Goal: Transaction & Acquisition: Purchase product/service

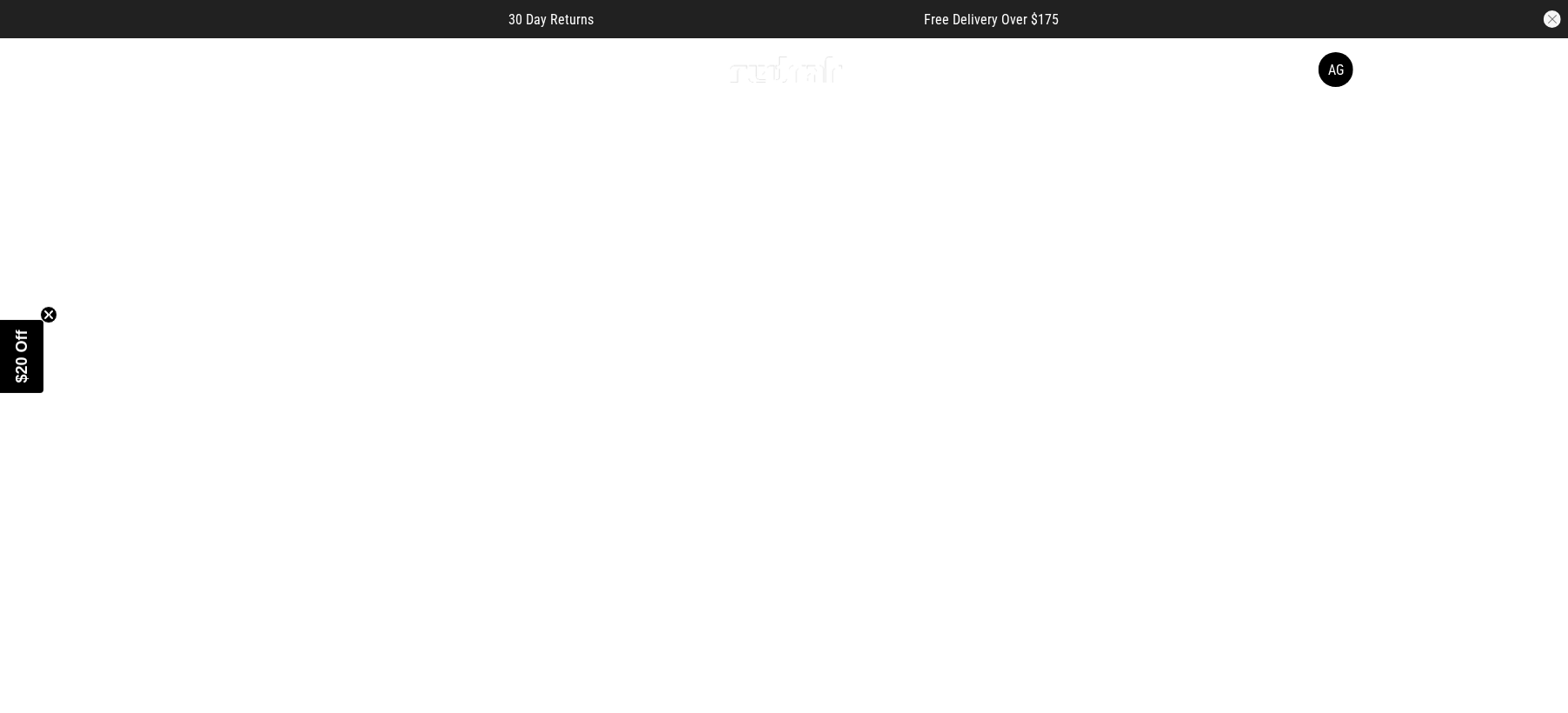
click at [1293, 70] on span "button" at bounding box center [1288, 70] width 17 height 21
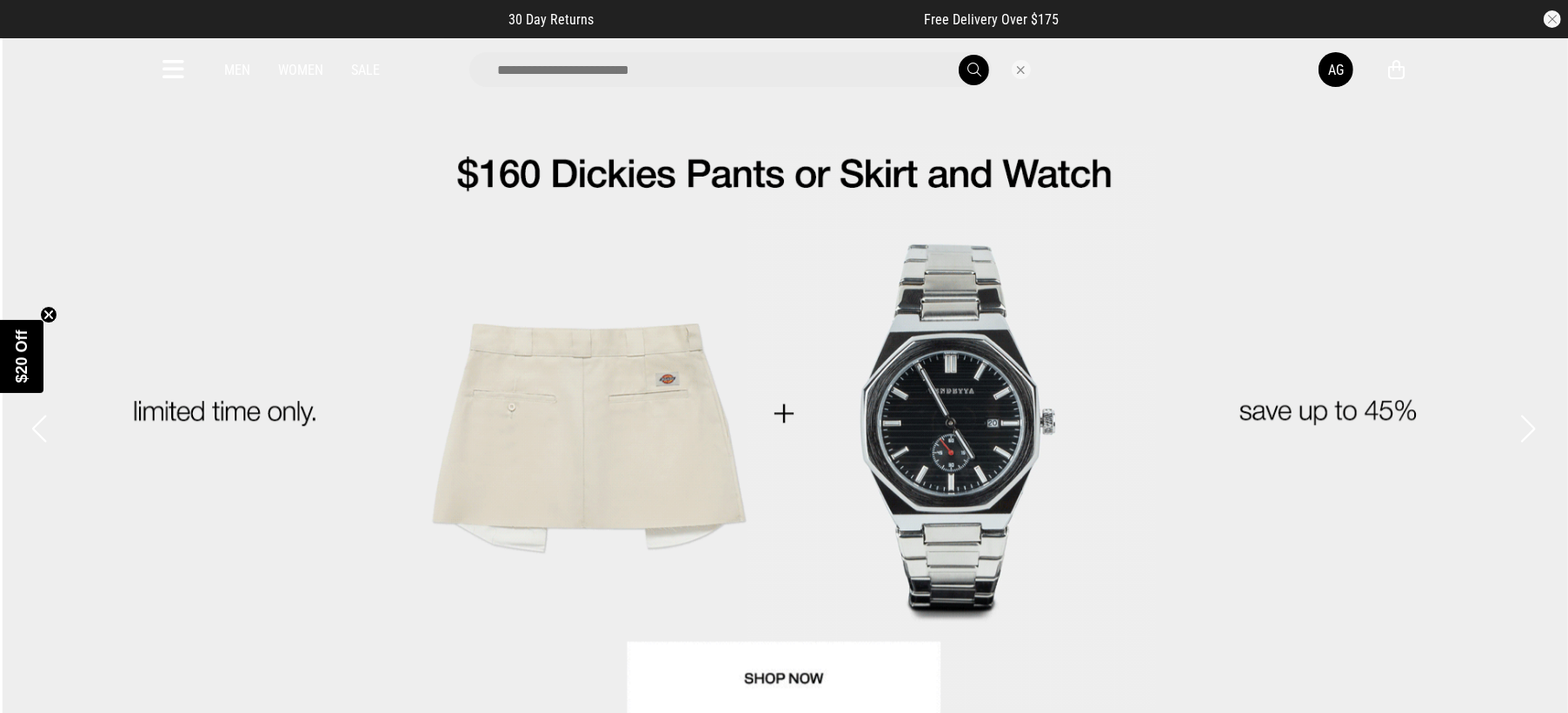
click at [837, 72] on input "search" at bounding box center [730, 70] width 522 height 35
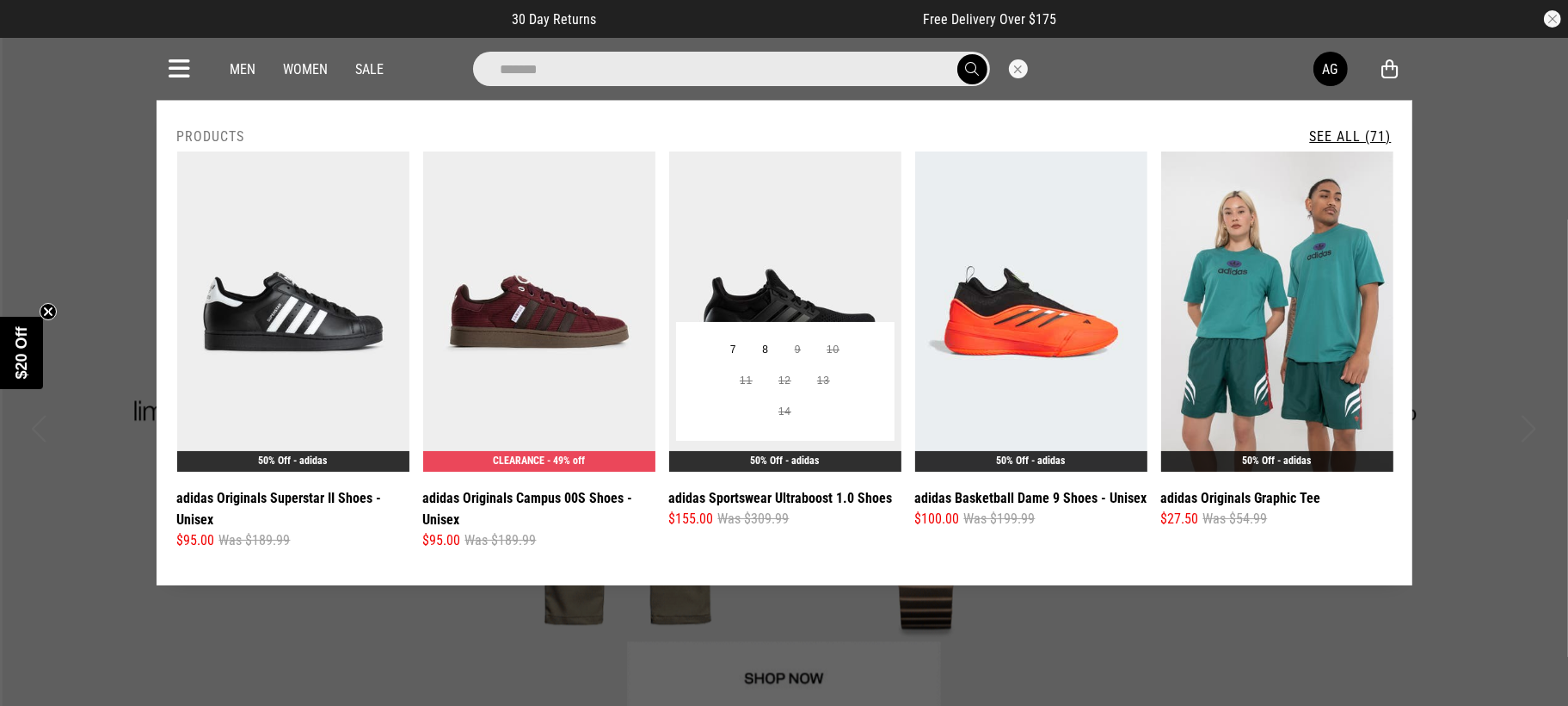
type input "******"
click at [763, 235] on img at bounding box center [785, 312] width 232 height 320
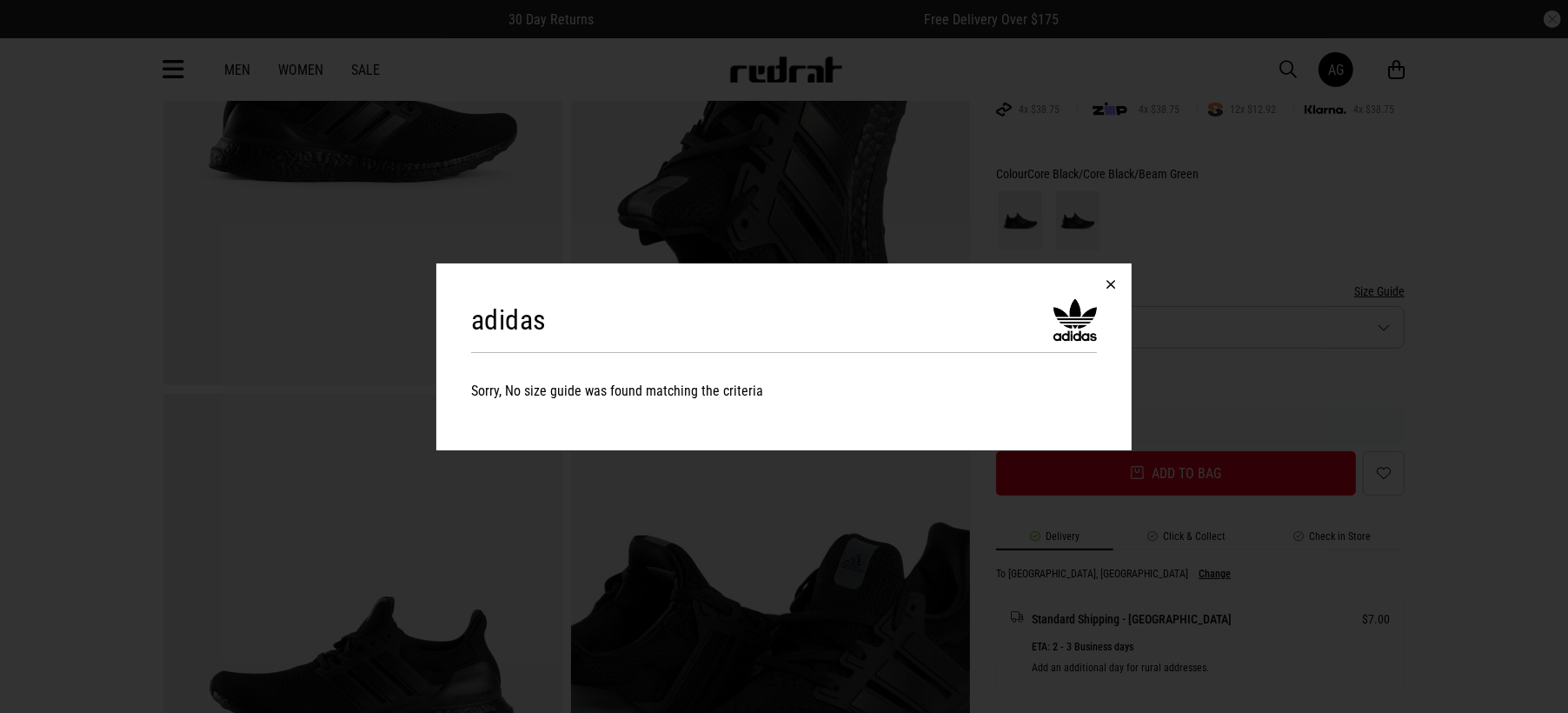
scroll to position [325, 0]
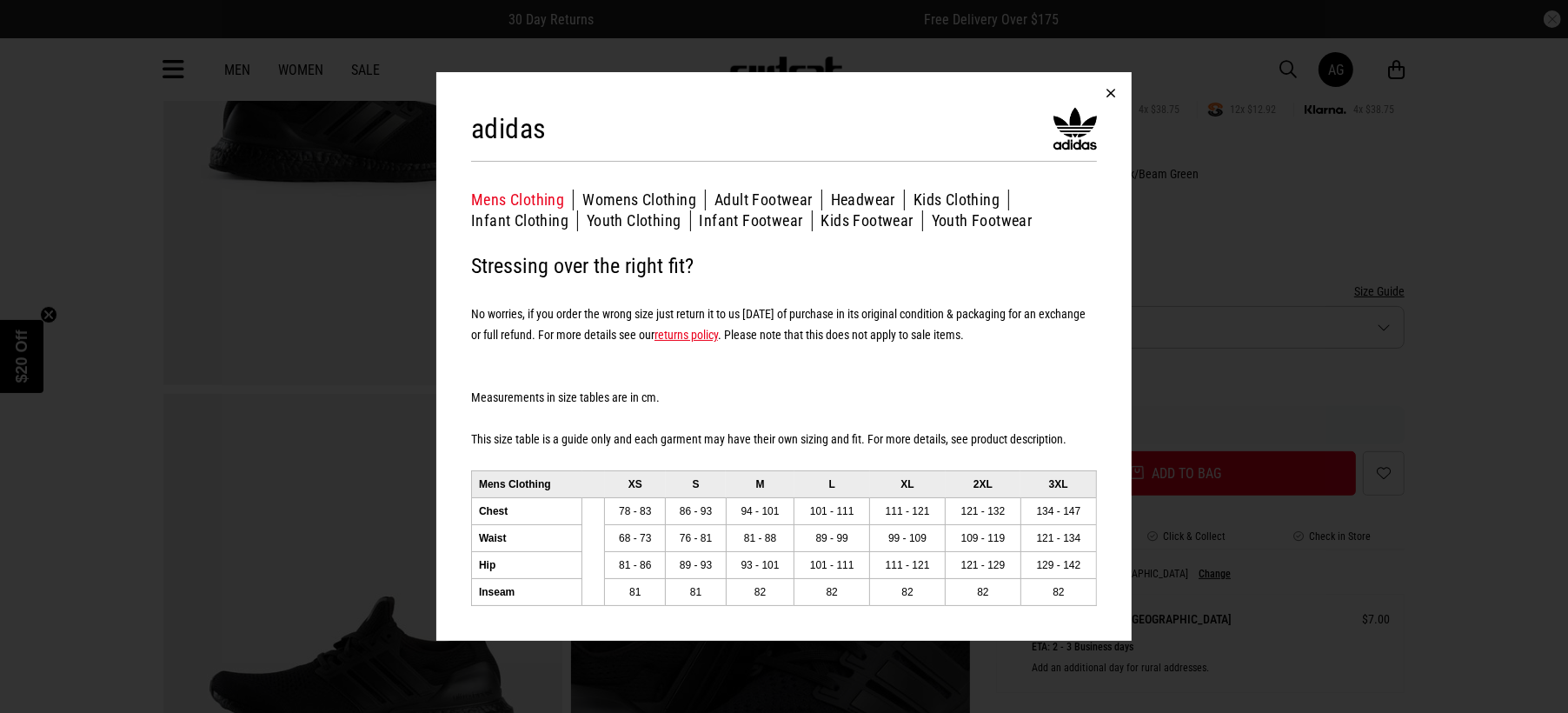
click at [746, 194] on button "Adult Footwear" at bounding box center [769, 200] width 108 height 21
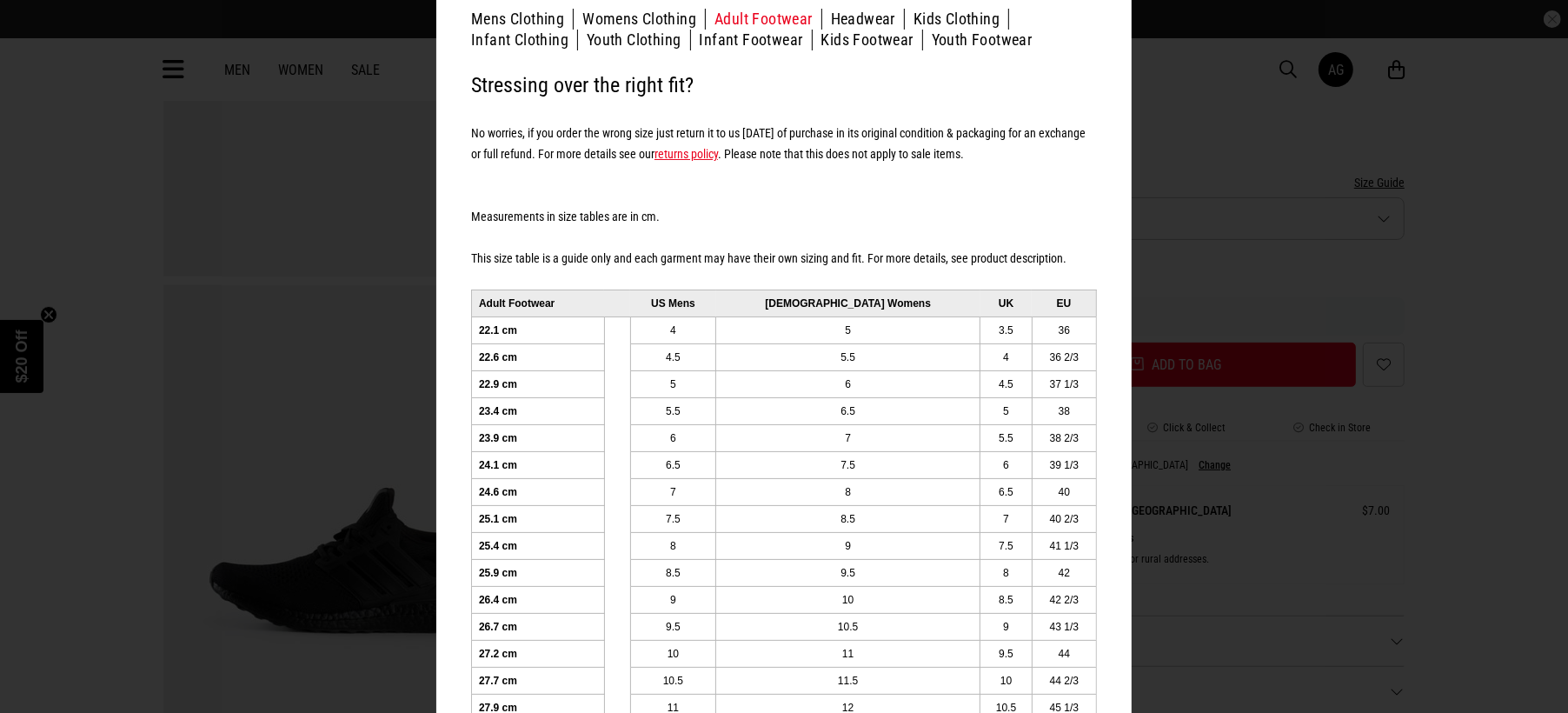
scroll to position [0, 0]
click at [572, 482] on td "24.6 cm" at bounding box center [539, 492] width 133 height 27
click at [476, 595] on td "26.4 cm" at bounding box center [539, 599] width 133 height 27
click at [492, 626] on td "26.7 cm" at bounding box center [539, 626] width 133 height 27
drag, startPoint x: 512, startPoint y: 631, endPoint x: 853, endPoint y: 605, distance: 342.0
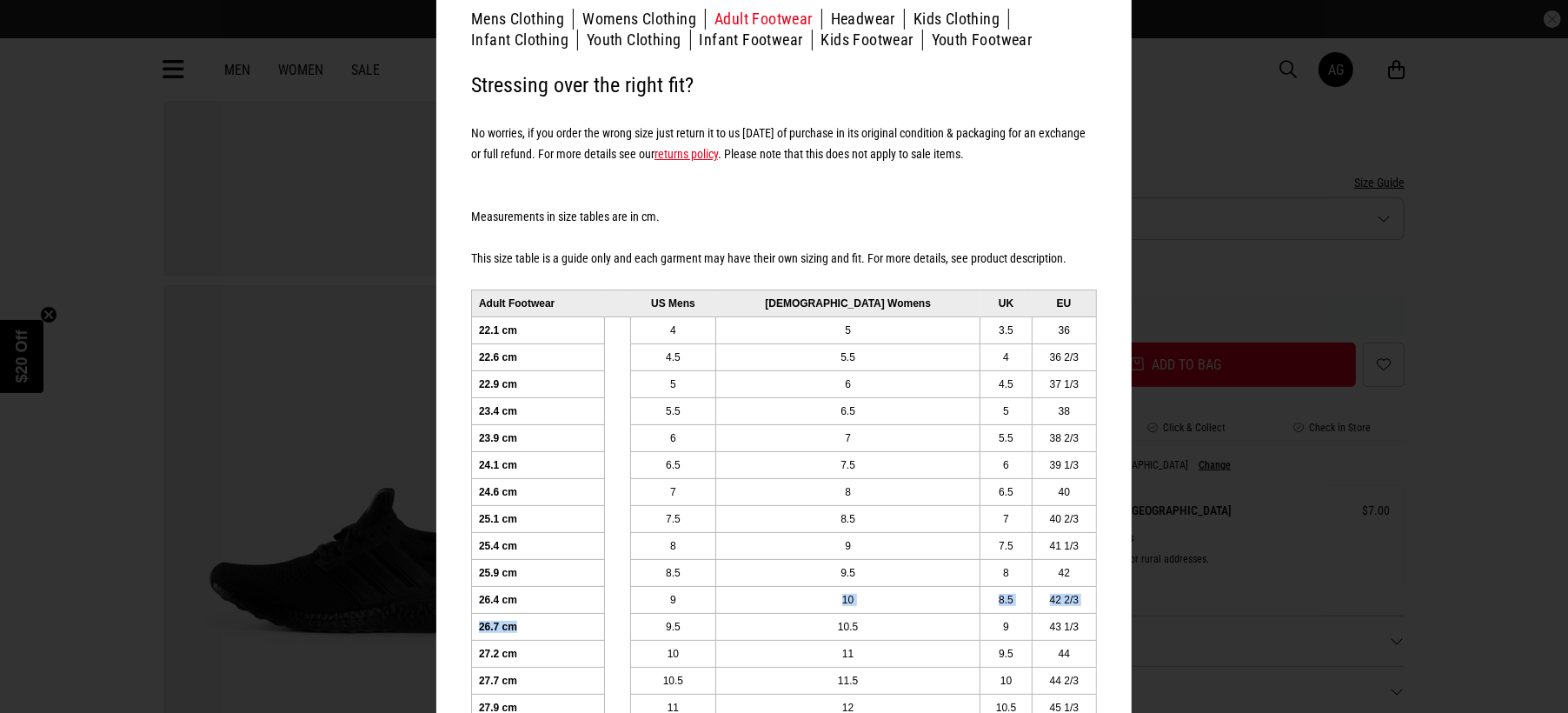
click at [853, 605] on tbody "22.1 cm 4 5 3.5 36 22.6 cm 4.5 5.5 4 36 2/3 22.9 cm 5 6 4.5 37 1/3 23.4 cm 5.5 …" at bounding box center [784, 599] width 625 height 566
click at [868, 599] on td "10" at bounding box center [848, 599] width 264 height 27
click at [902, 597] on td "10" at bounding box center [848, 599] width 264 height 27
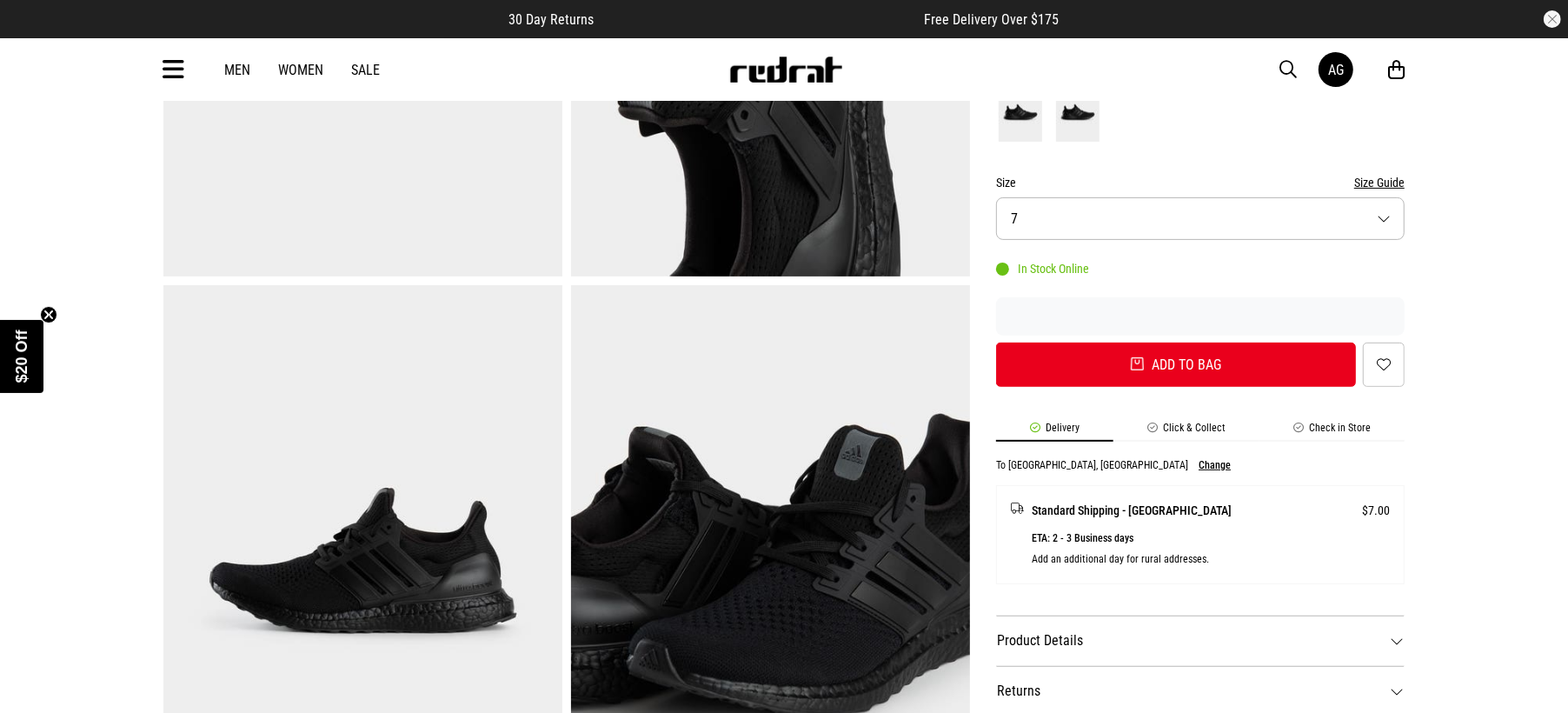
click at [1064, 203] on button "Size 7" at bounding box center [1200, 218] width 409 height 43
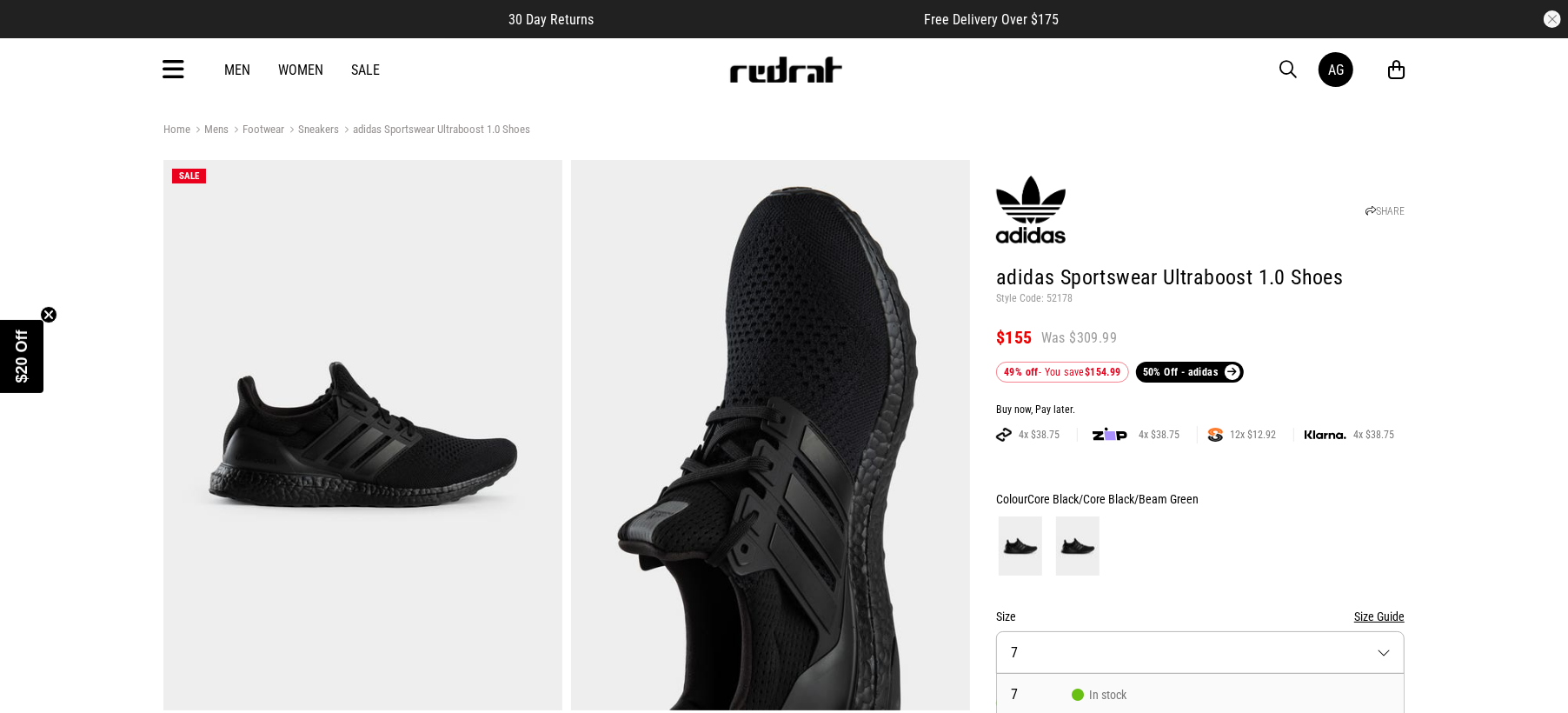
click at [388, 130] on link "adidas Sportswear Ultraboost 1.0 Shoes" at bounding box center [434, 131] width 191 height 17
click at [315, 135] on link "Sneakers" at bounding box center [311, 131] width 55 height 17
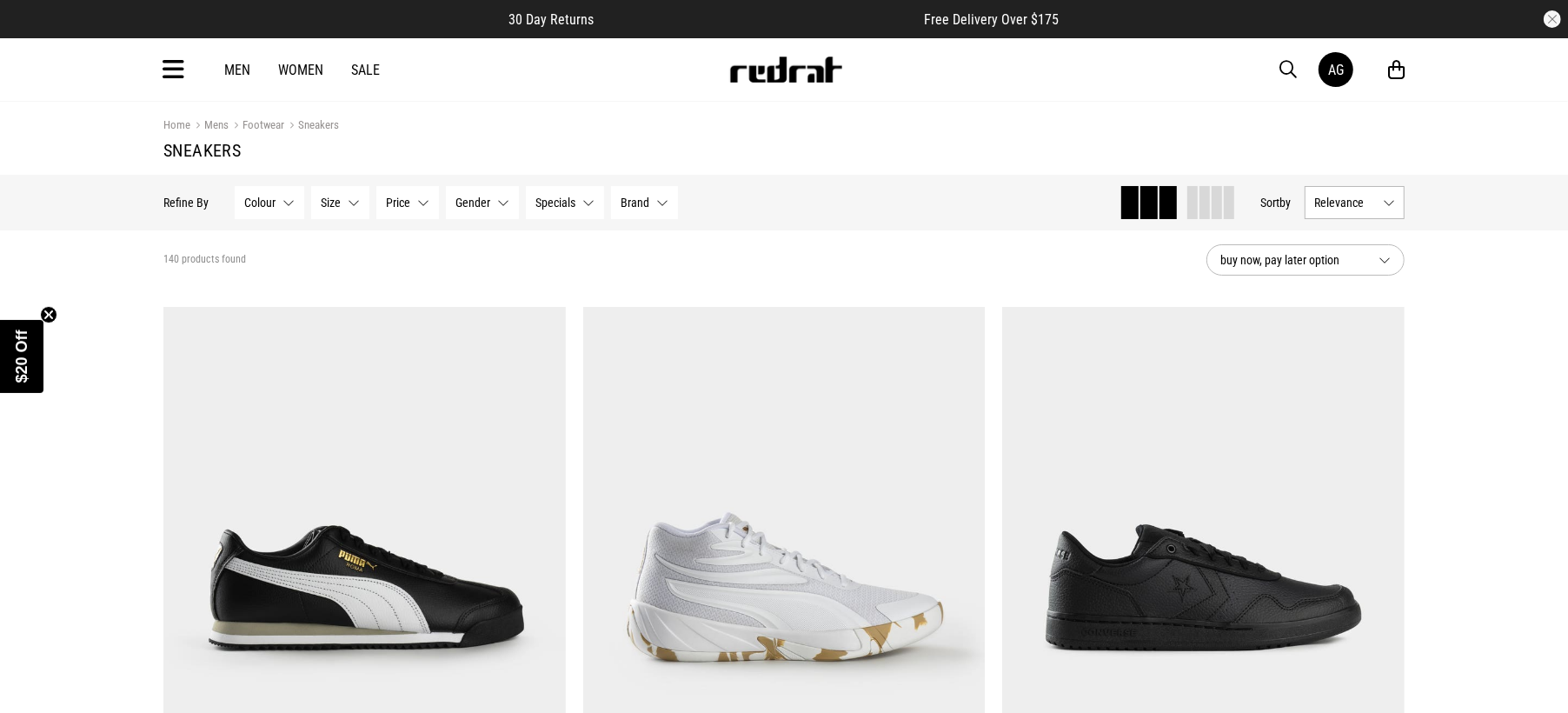
click at [1293, 75] on span "button" at bounding box center [1288, 70] width 17 height 21
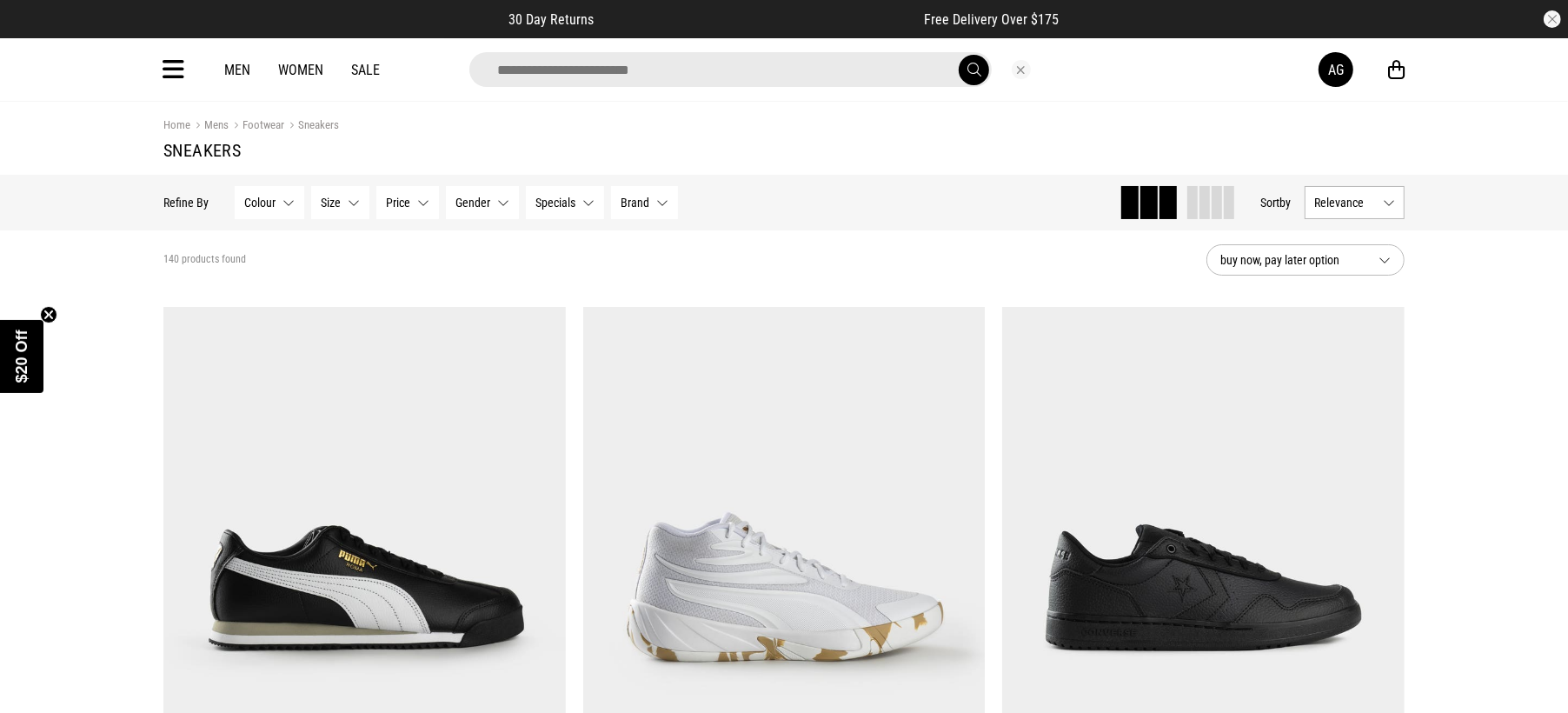
click at [1284, 67] on div at bounding box center [759, 70] width 1118 height 35
click at [698, 58] on input "search" at bounding box center [730, 70] width 522 height 35
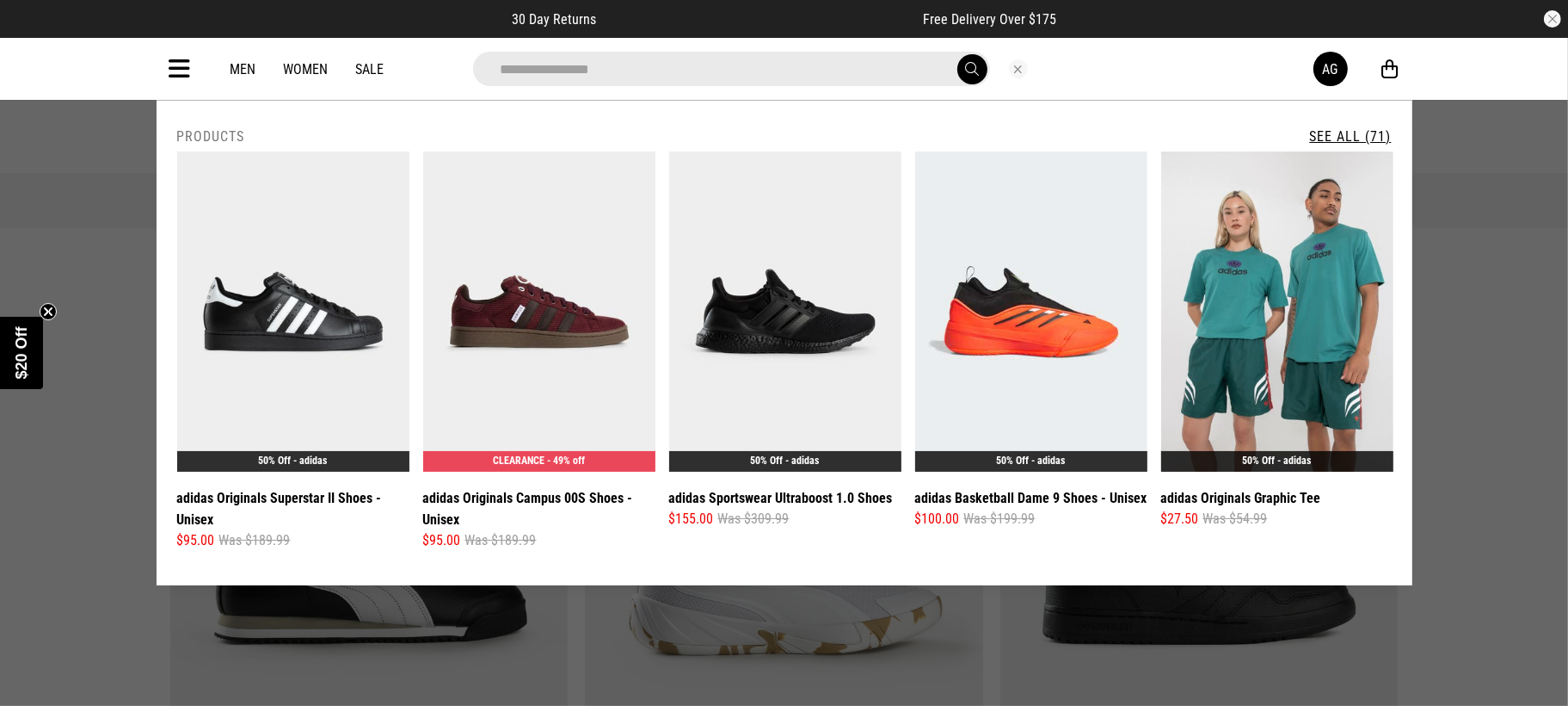
type input "**********"
click at [957, 54] on button "submit" at bounding box center [972, 69] width 30 height 30
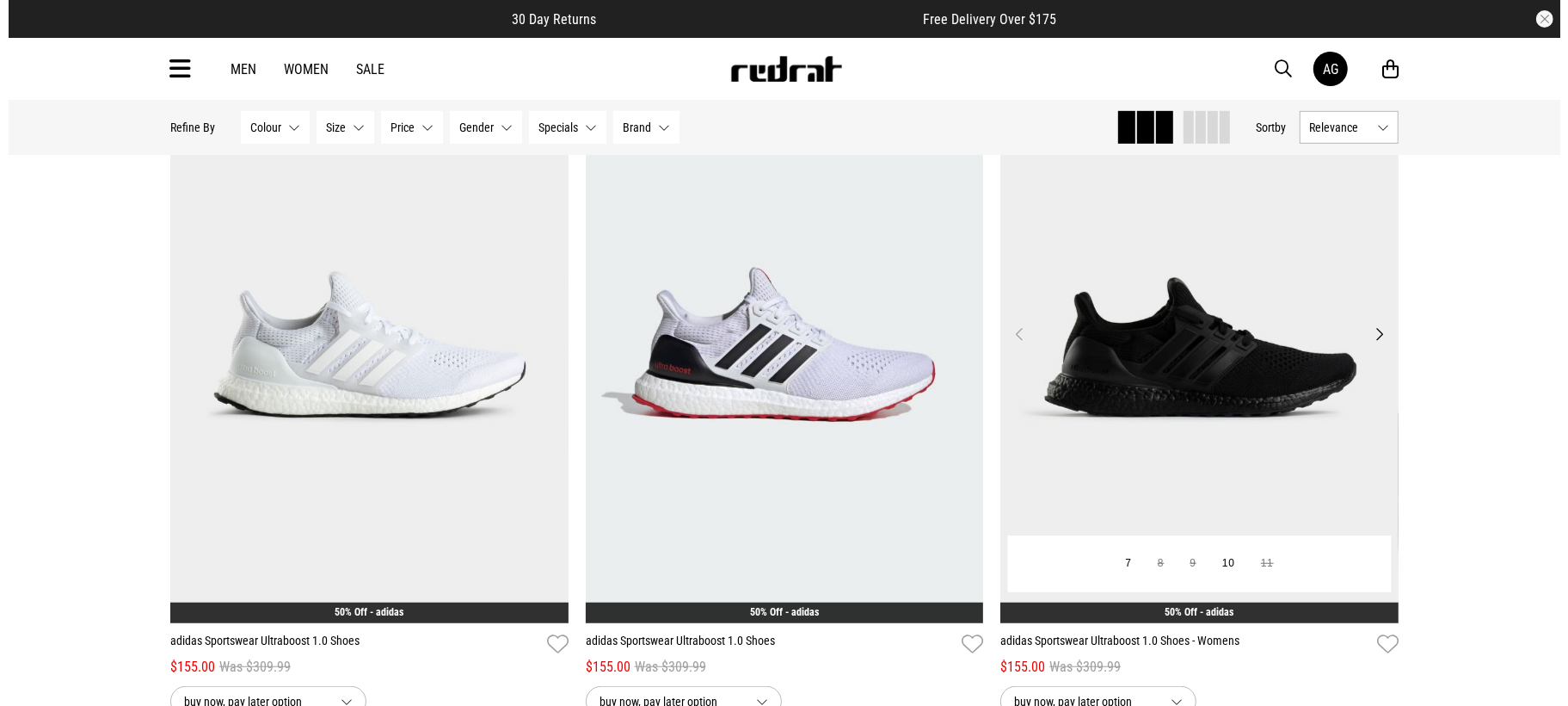
scroll to position [873, 0]
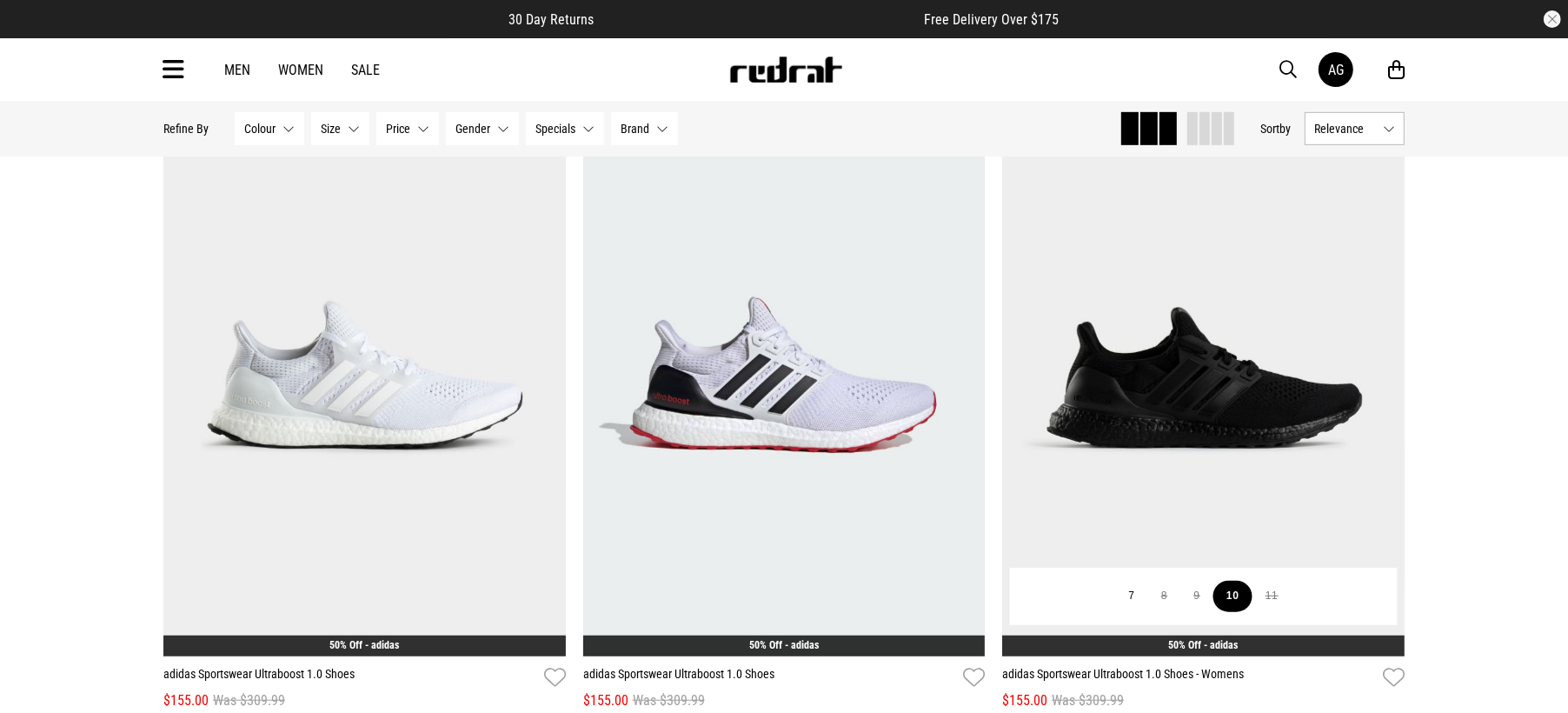
click at [1231, 588] on button "10" at bounding box center [1232, 596] width 39 height 31
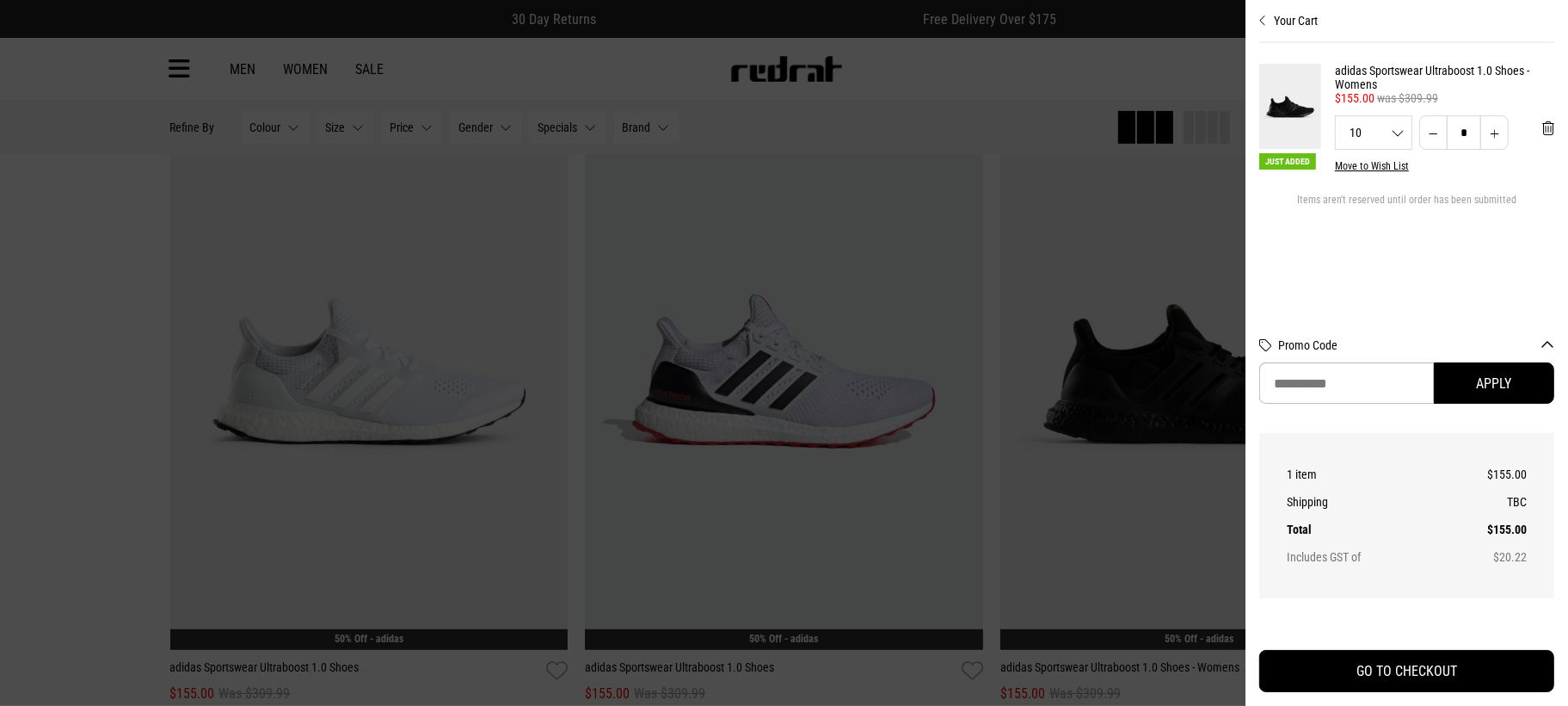
click at [778, 56] on div at bounding box center [784, 353] width 1568 height 706
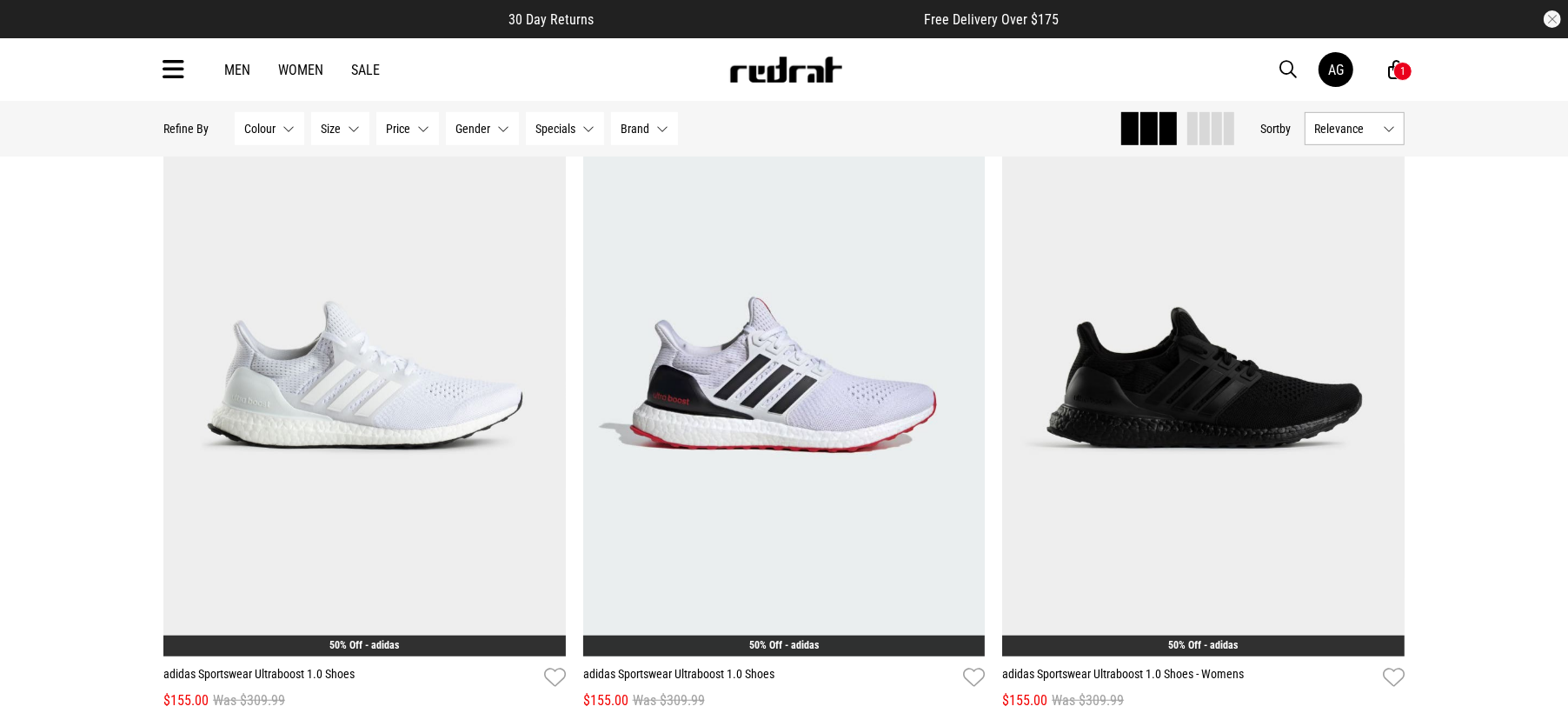
click at [1401, 73] on div "1" at bounding box center [1403, 71] width 5 height 12
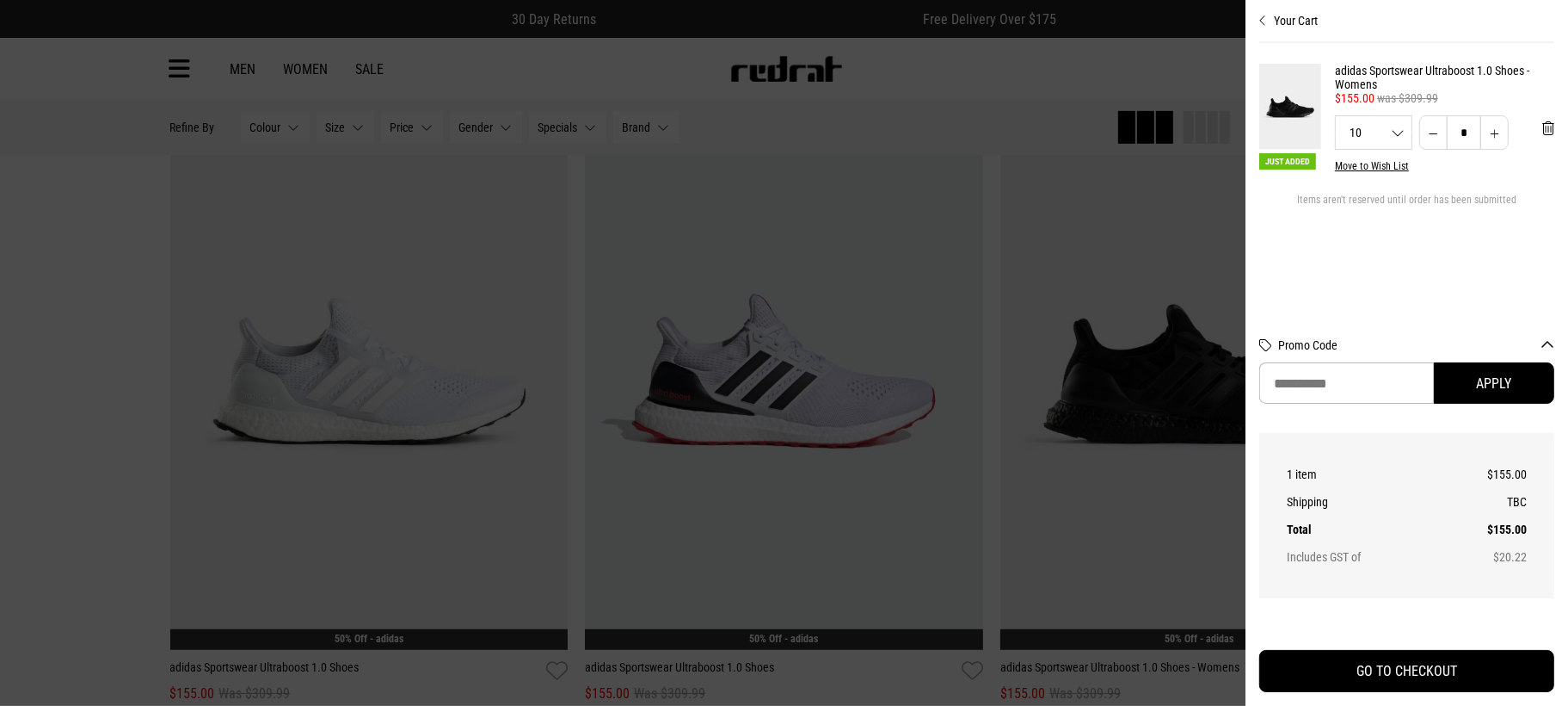
drag, startPoint x: 1332, startPoint y: 665, endPoint x: 1329, endPoint y: 645, distance: 20.2
click at [1332, 665] on button "GO TO CHECKOUT" at bounding box center [1407, 671] width 295 height 42
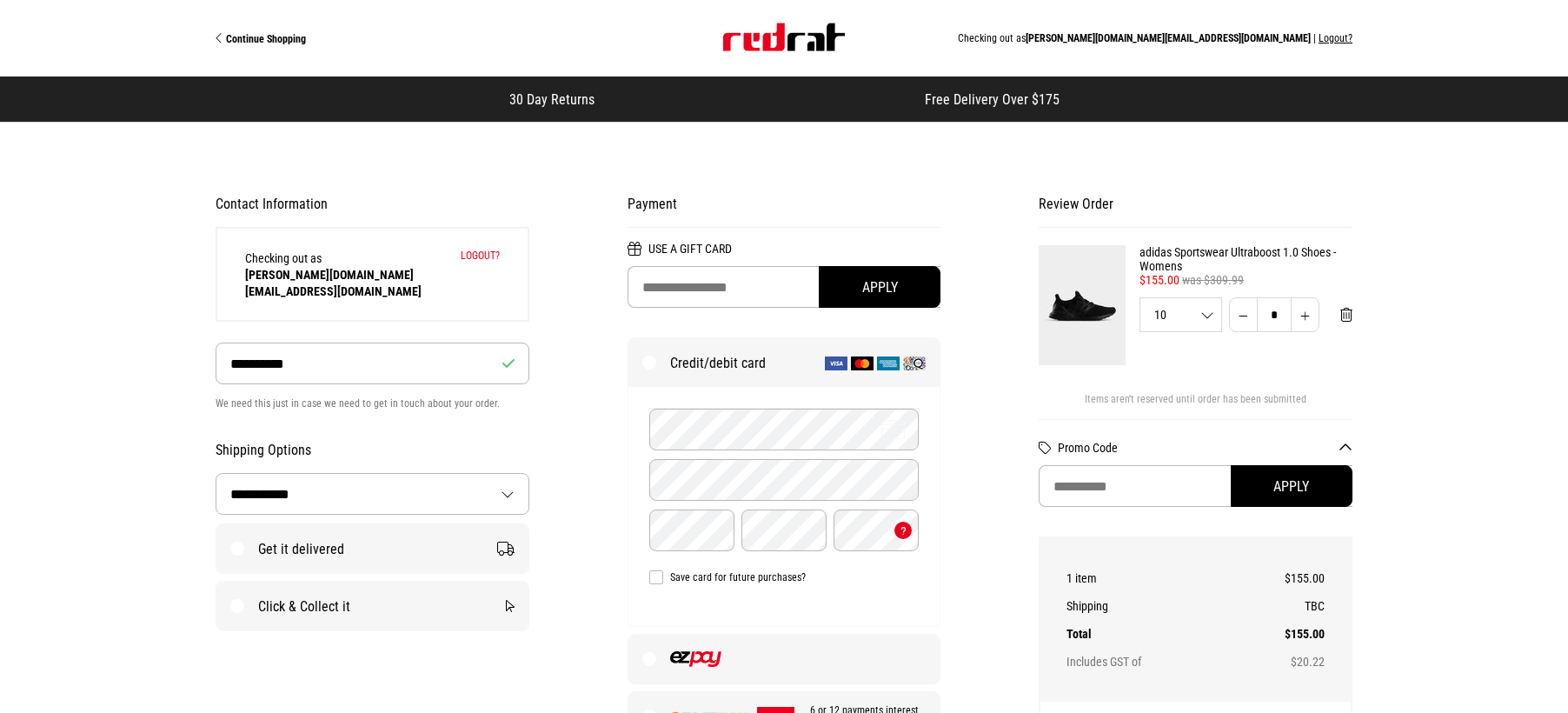
select select "**********"
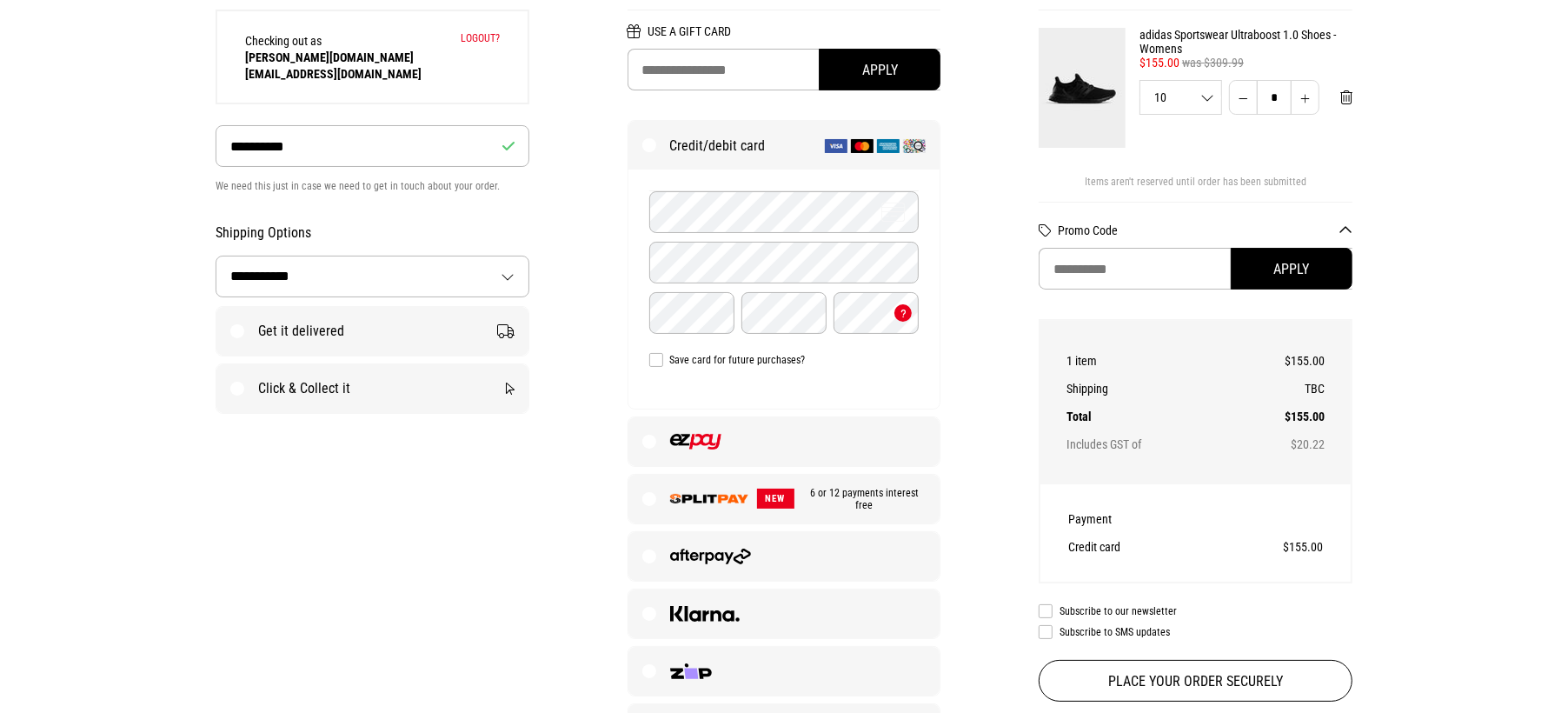
click at [331, 309] on label "Get it delivered" at bounding box center [372, 331] width 312 height 49
select select "**********"
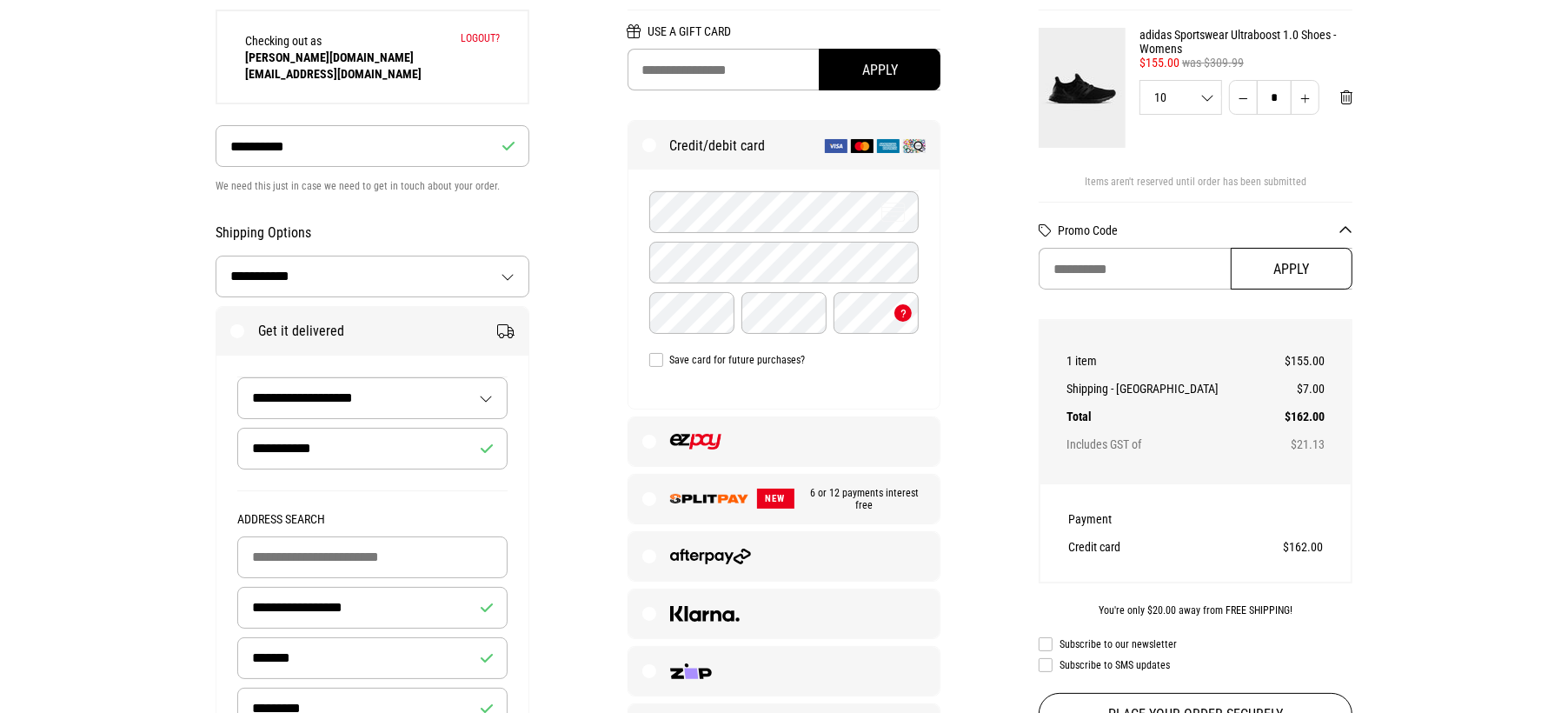
scroll to position [109, 0]
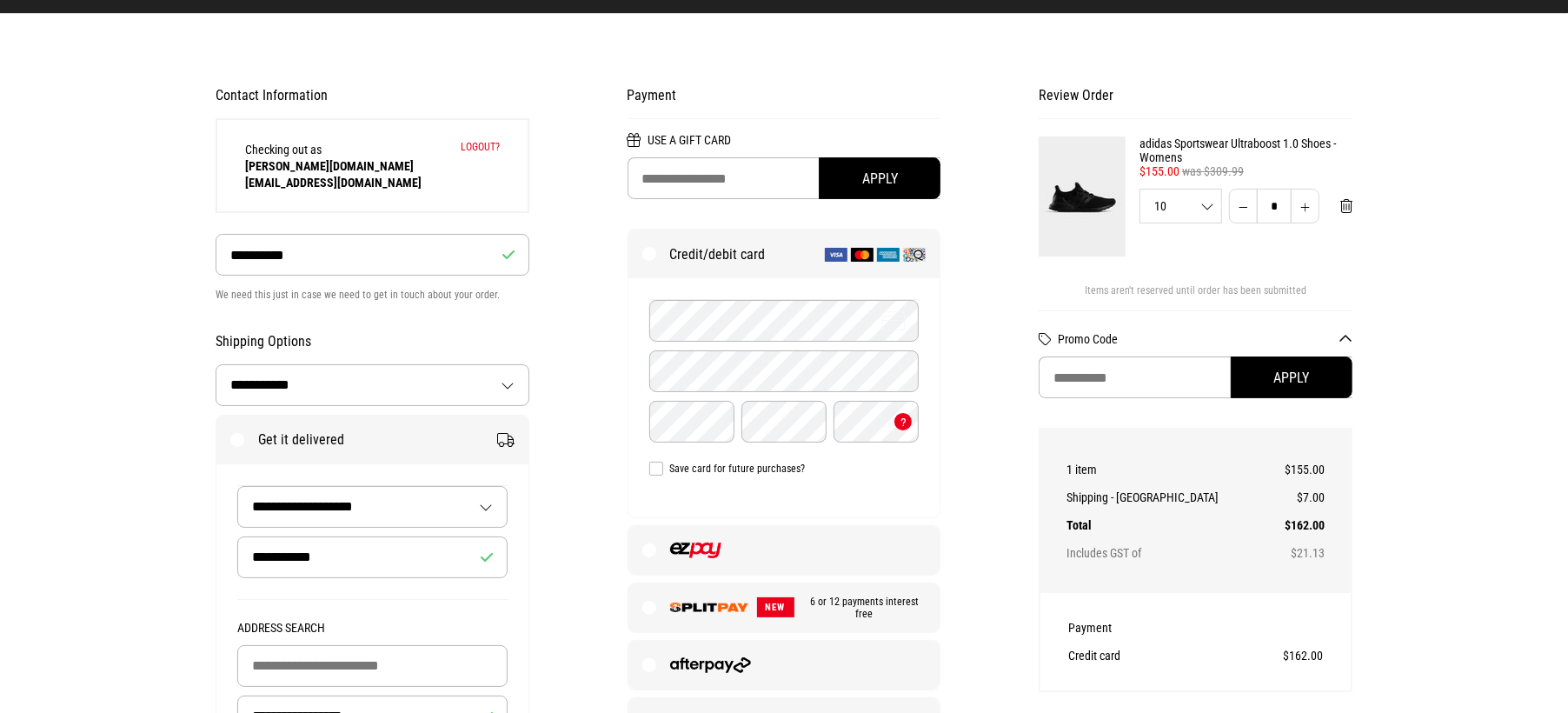
drag, startPoint x: 1045, startPoint y: 227, endPoint x: 1049, endPoint y: 218, distance: 9.8
click at [1045, 226] on img at bounding box center [1083, 197] width 87 height 120
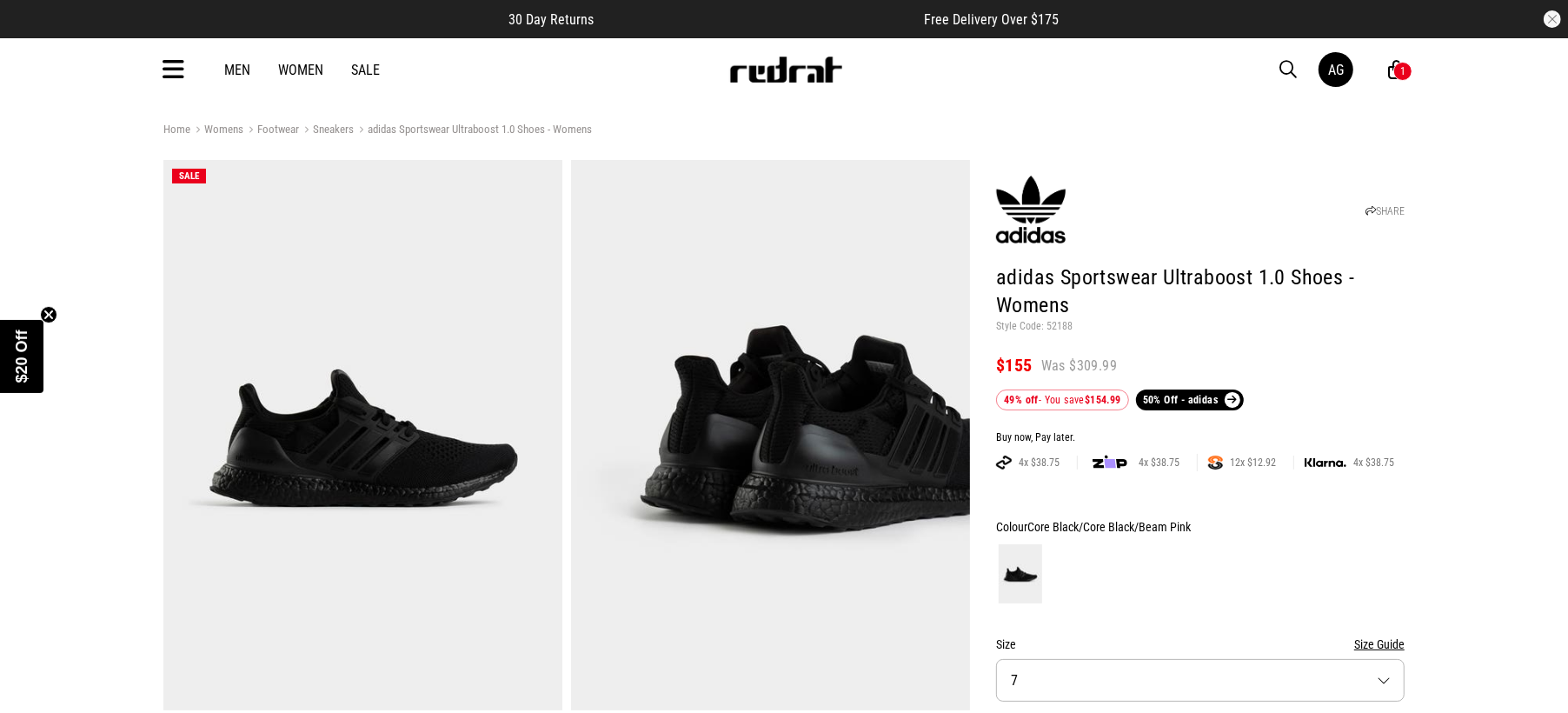
click at [916, 372] on img at bounding box center [770, 435] width 399 height 550
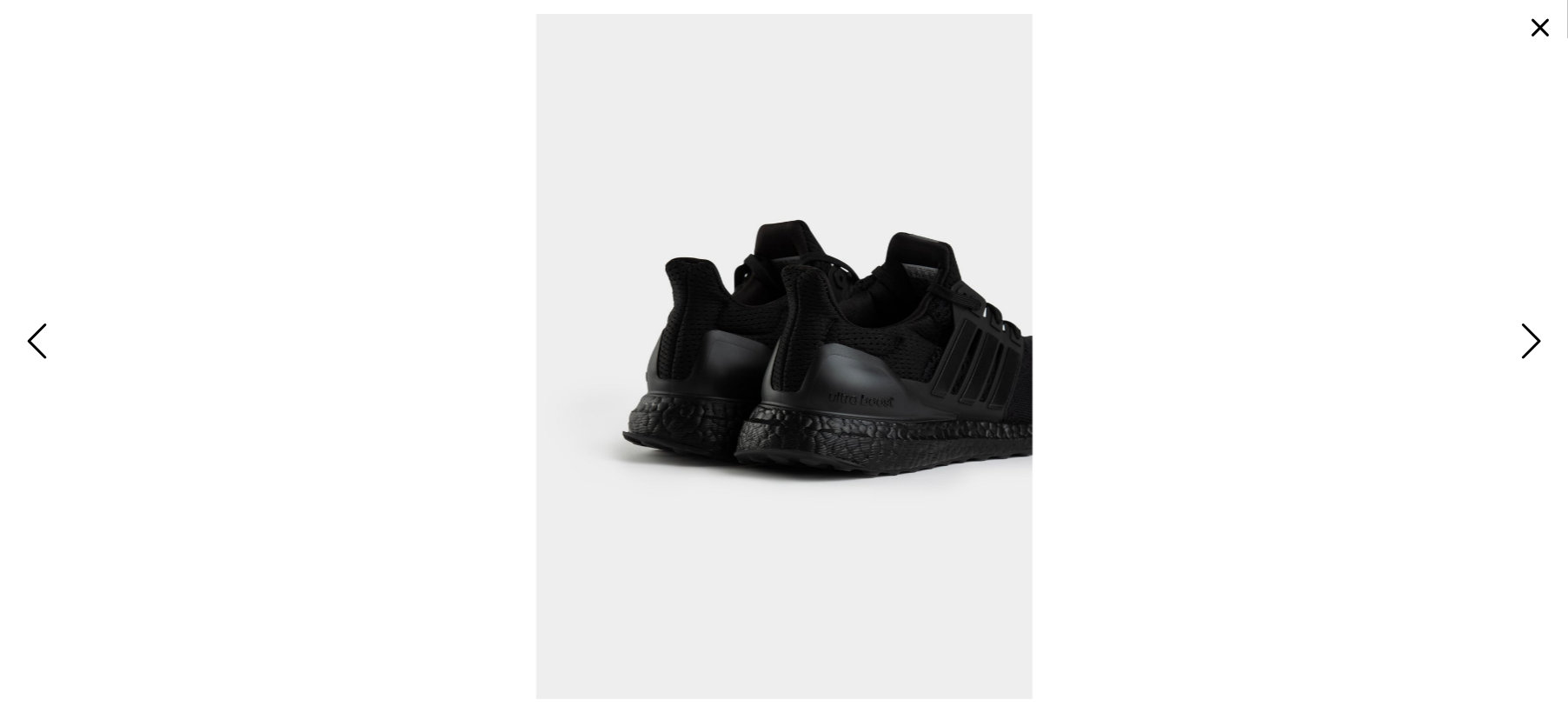
click at [1549, 7] on button "button" at bounding box center [1540, 28] width 42 height 42
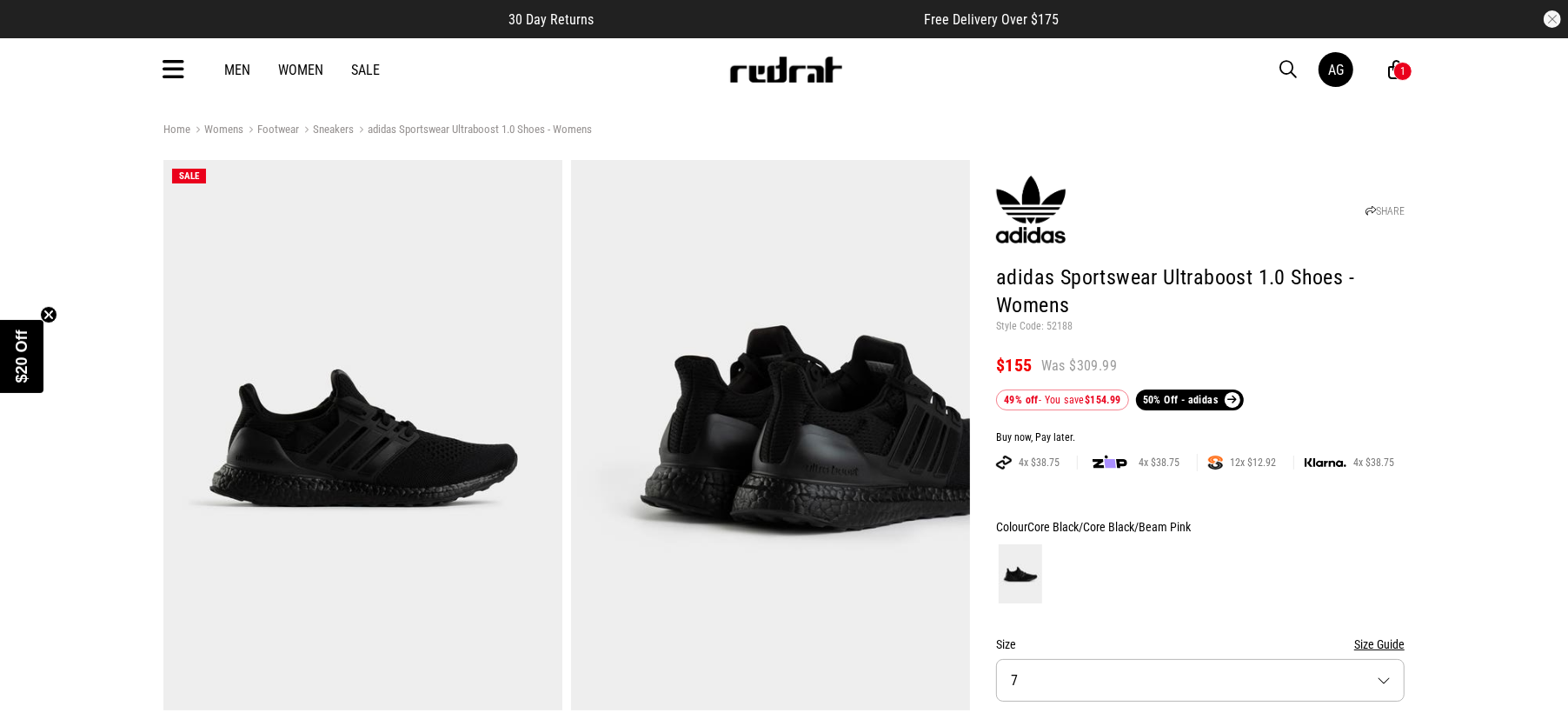
click at [401, 375] on img at bounding box center [363, 435] width 399 height 550
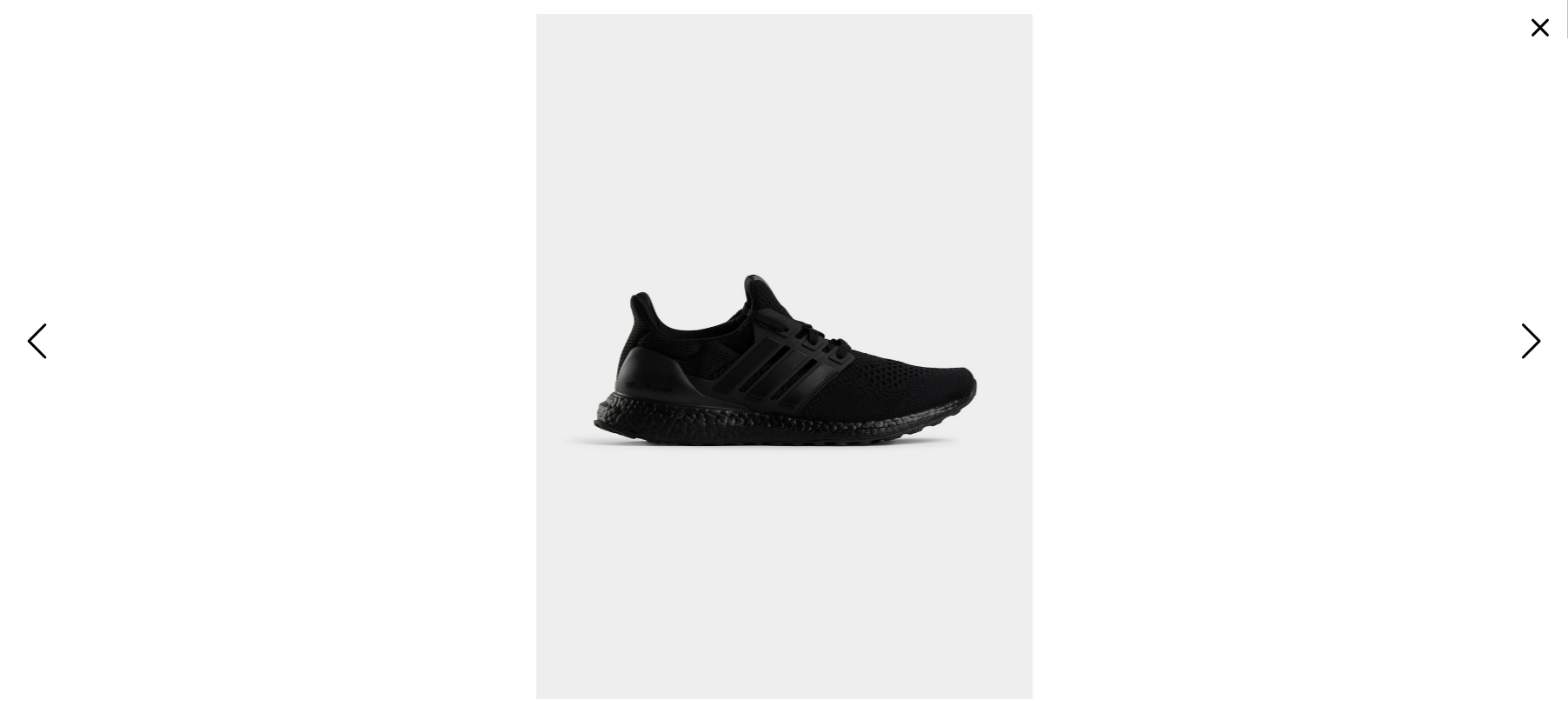
click at [1536, 42] on button "button" at bounding box center [1540, 28] width 42 height 42
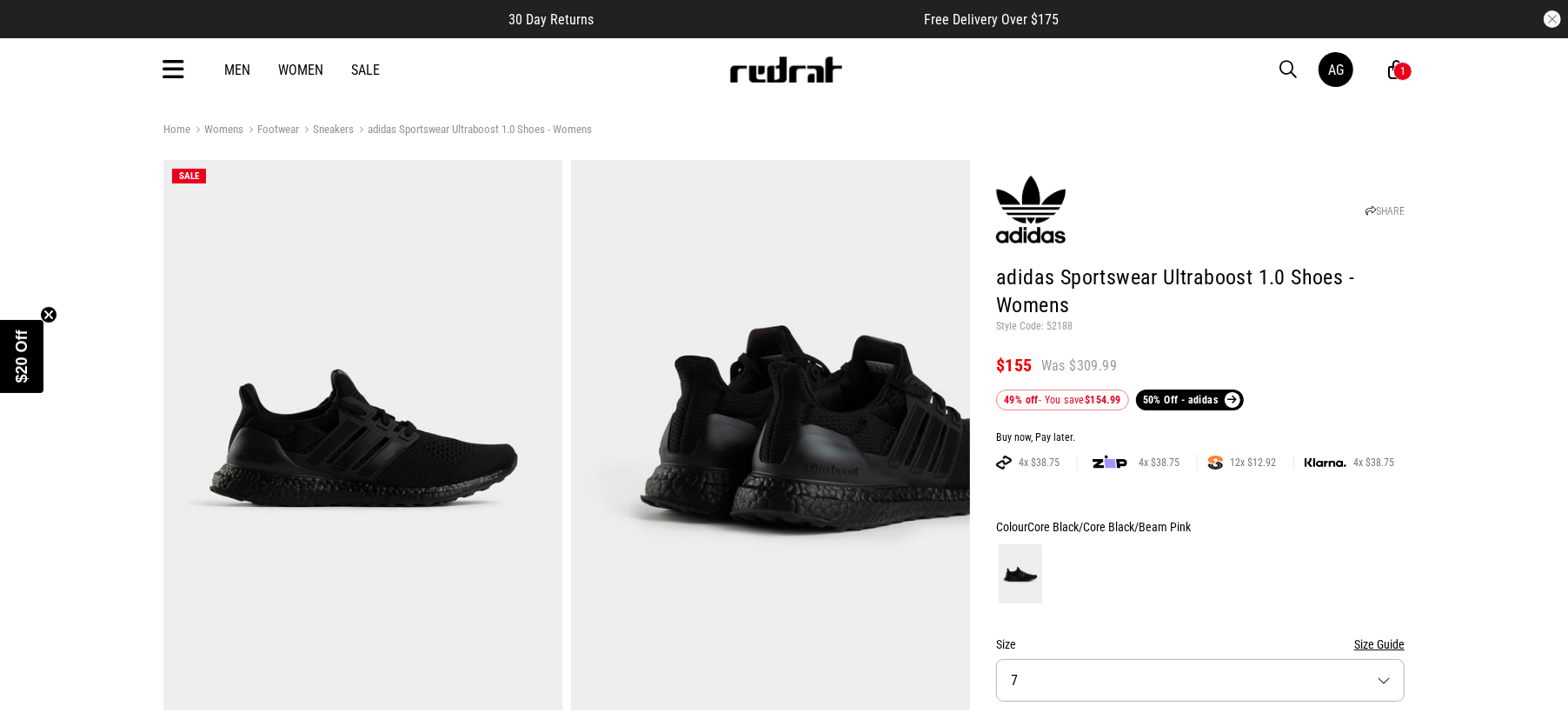
click at [192, 77] on div "Men Women Sale AG Hi, Aimee New Back Footwear Back Mens Back Womens Back Youth …" at bounding box center [784, 70] width 1269 height 63
click at [180, 62] on icon at bounding box center [173, 70] width 22 height 29
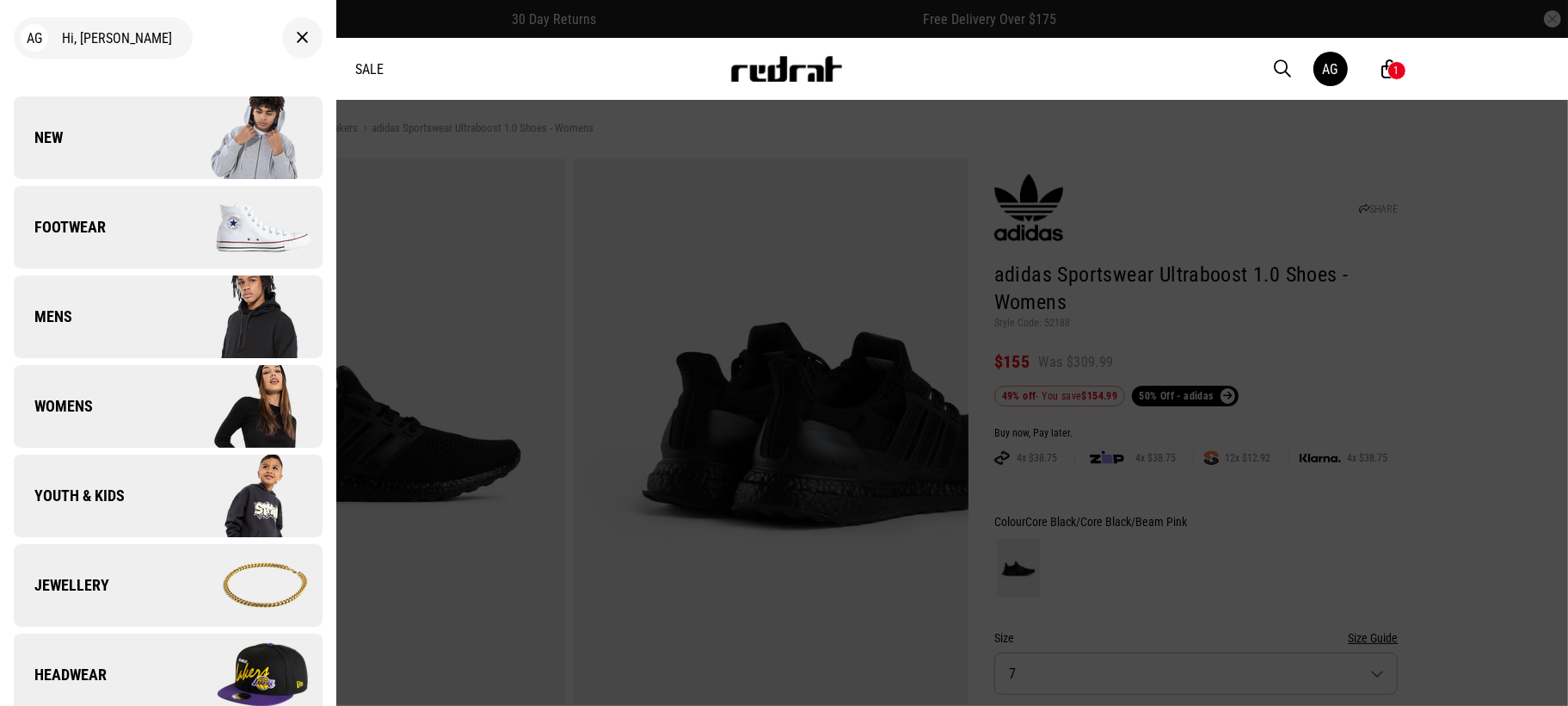
click at [120, 303] on link "Mens" at bounding box center [168, 317] width 309 height 83
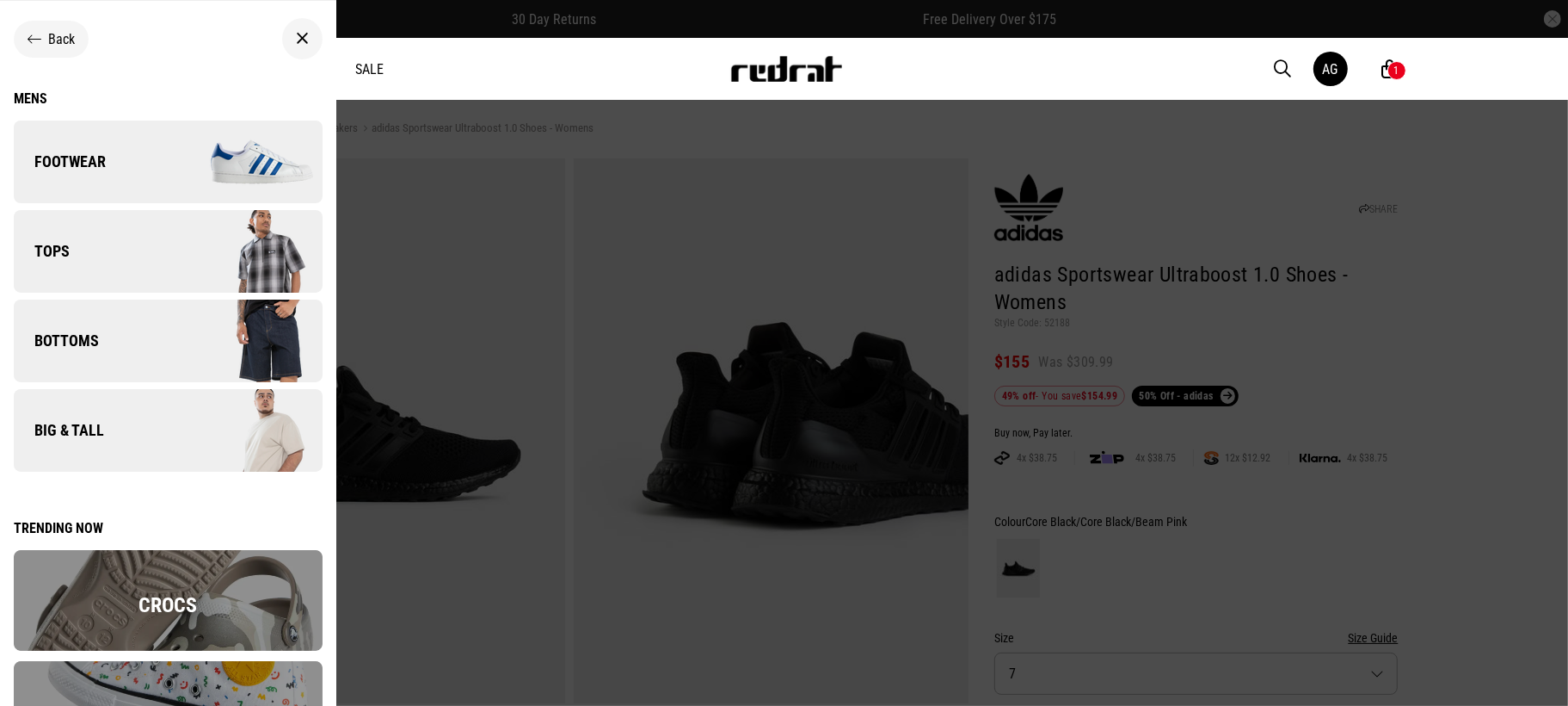
click at [104, 161] on span "Footwear" at bounding box center [60, 162] width 92 height 21
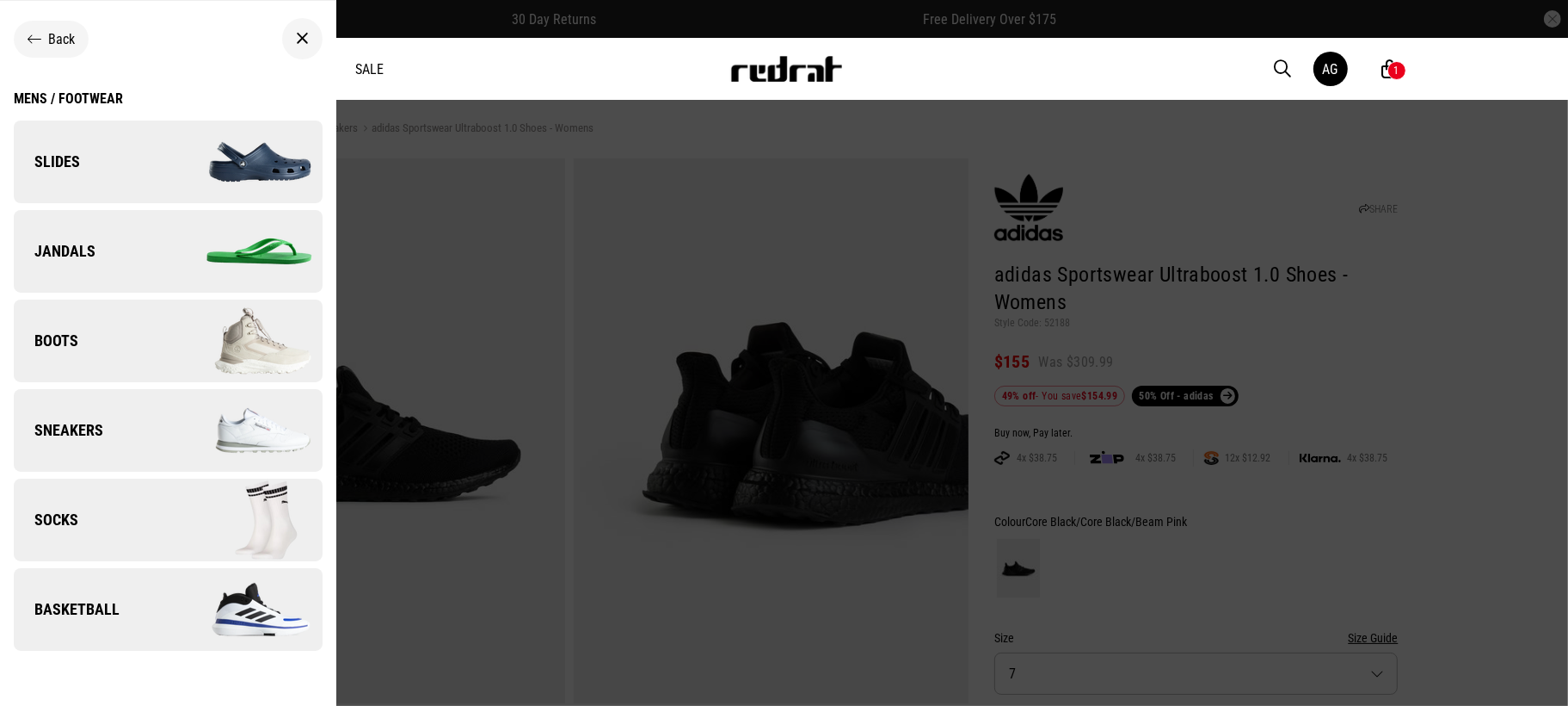
click at [120, 470] on link "Sneakers" at bounding box center [168, 431] width 309 height 83
click at [140, 419] on link "Sneakers" at bounding box center [168, 431] width 309 height 83
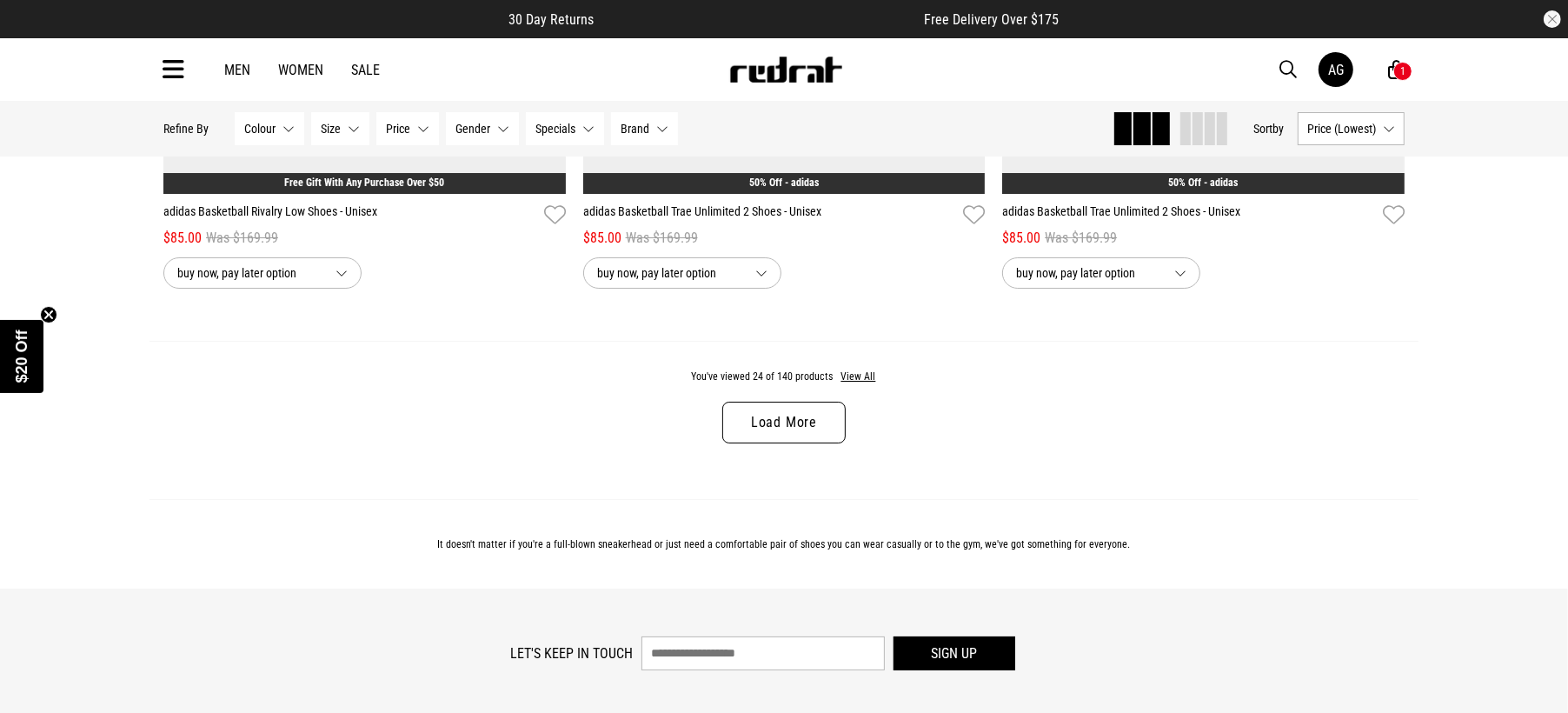
scroll to position [5542, 0]
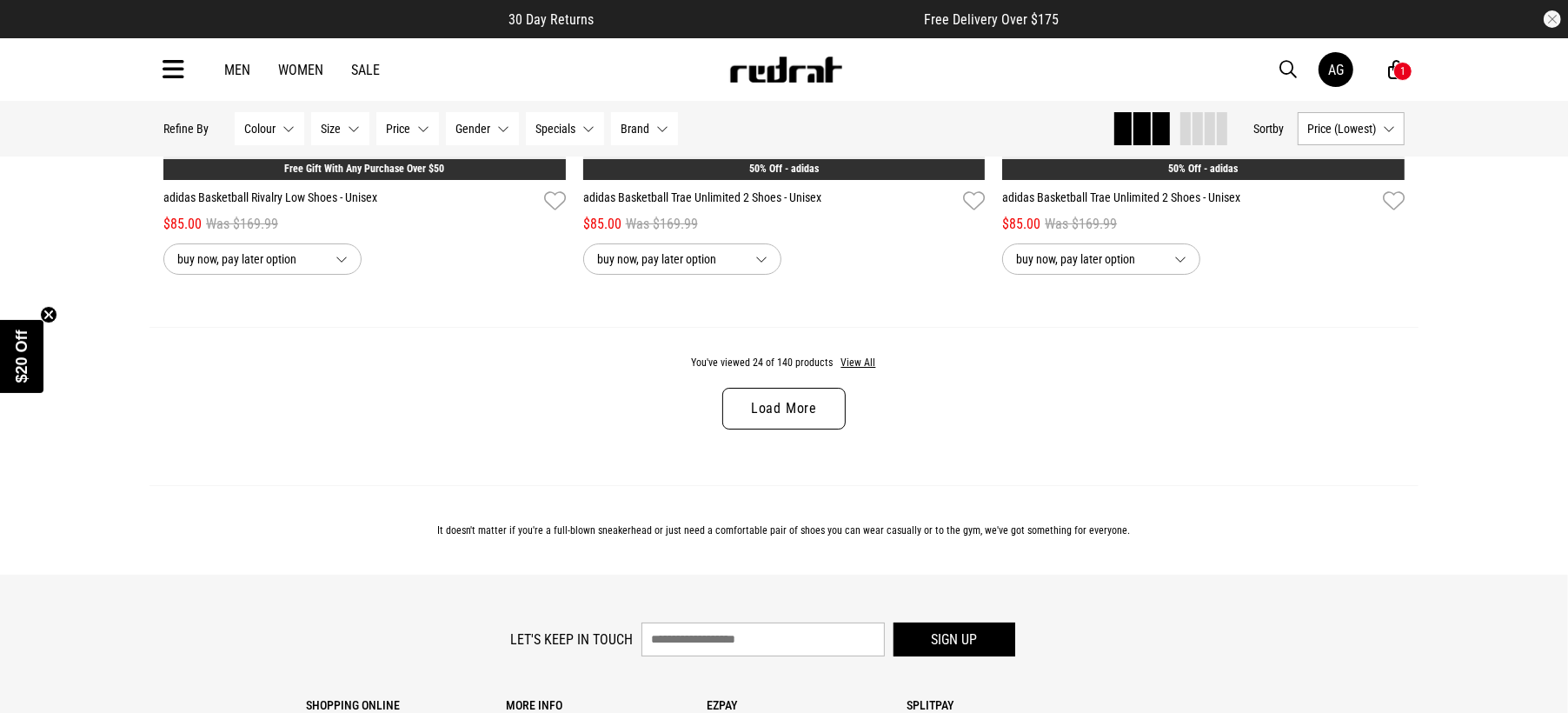
click at [826, 450] on div "You've viewed 24 of 140 products View All Load More" at bounding box center [784, 406] width 1269 height 160
click at [773, 413] on link "Load More" at bounding box center [784, 409] width 124 height 42
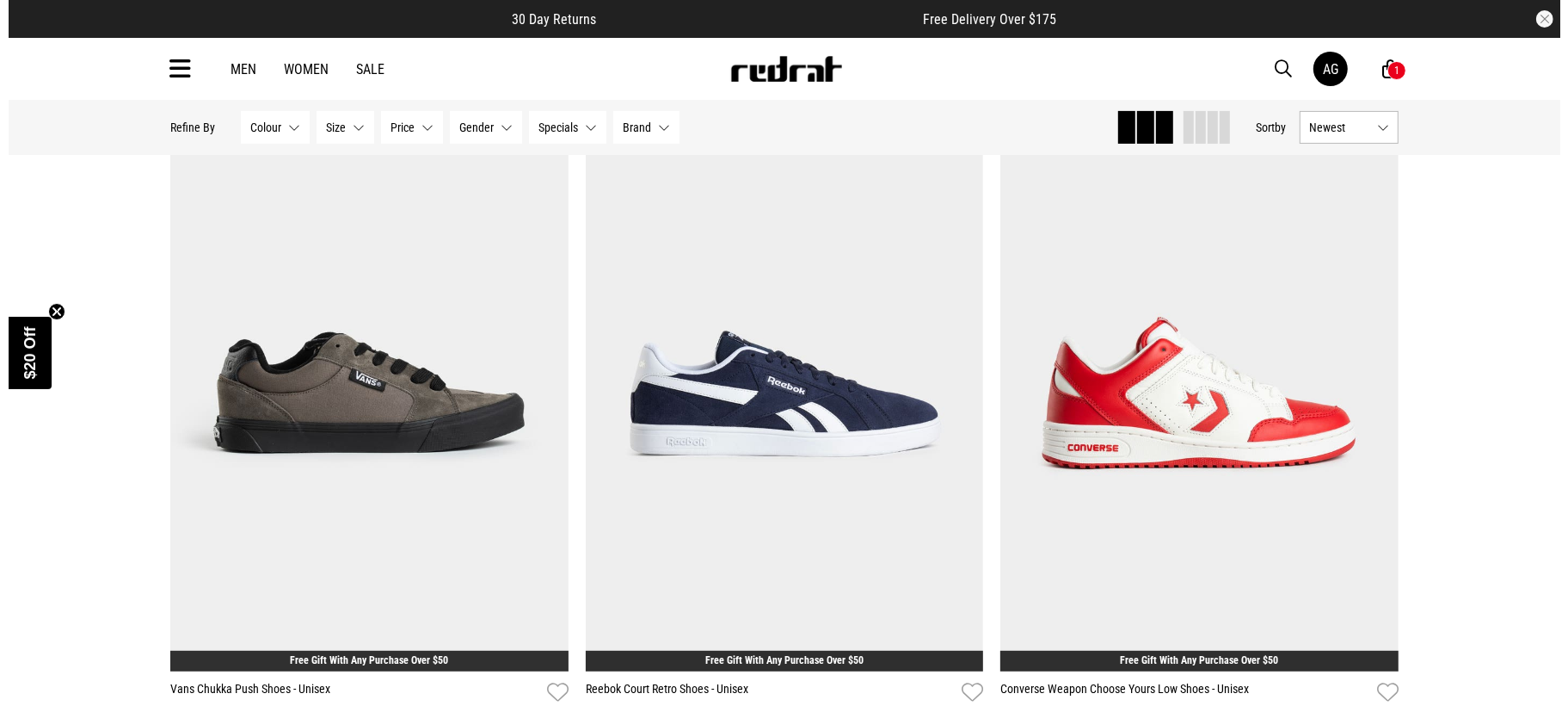
scroll to position [6436, 0]
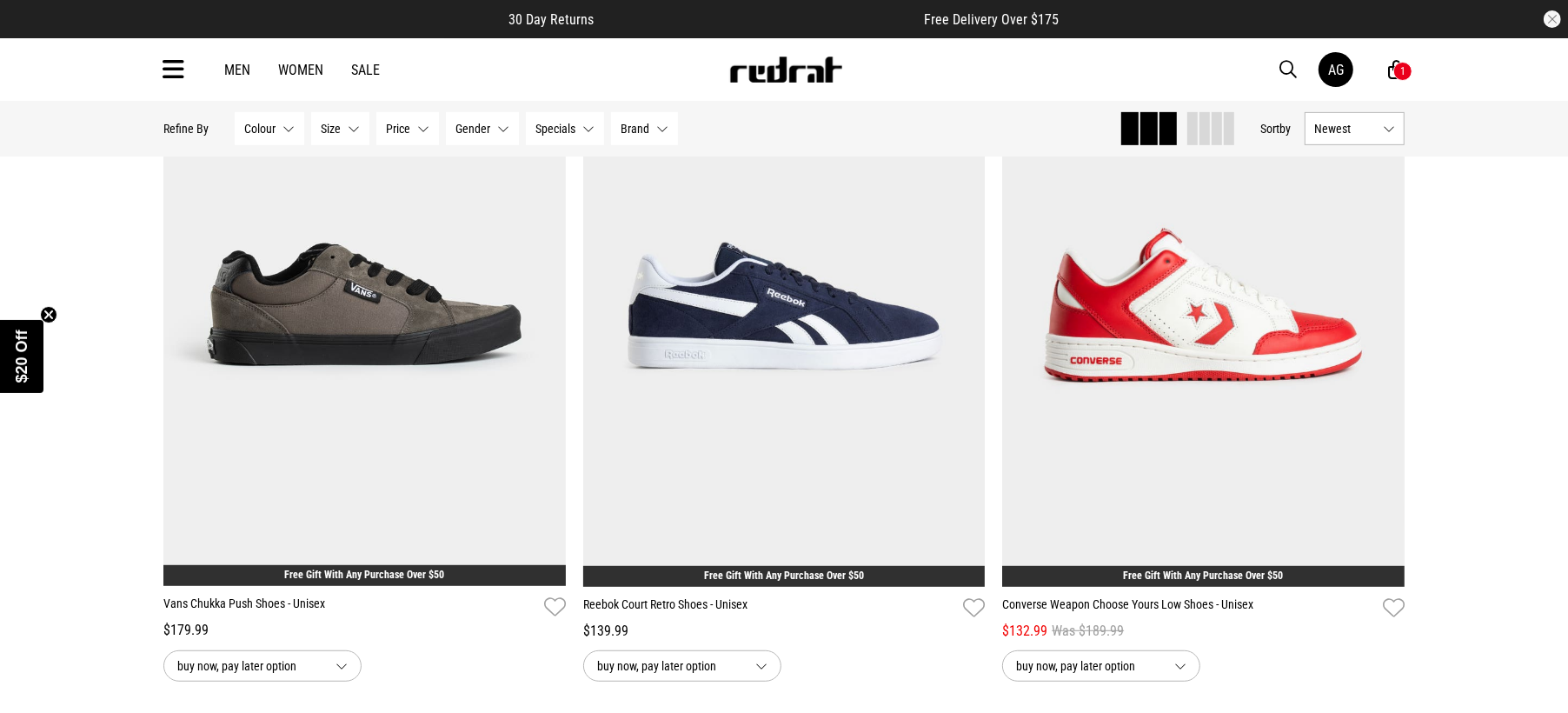
click at [1405, 62] on div "1" at bounding box center [1403, 71] width 19 height 19
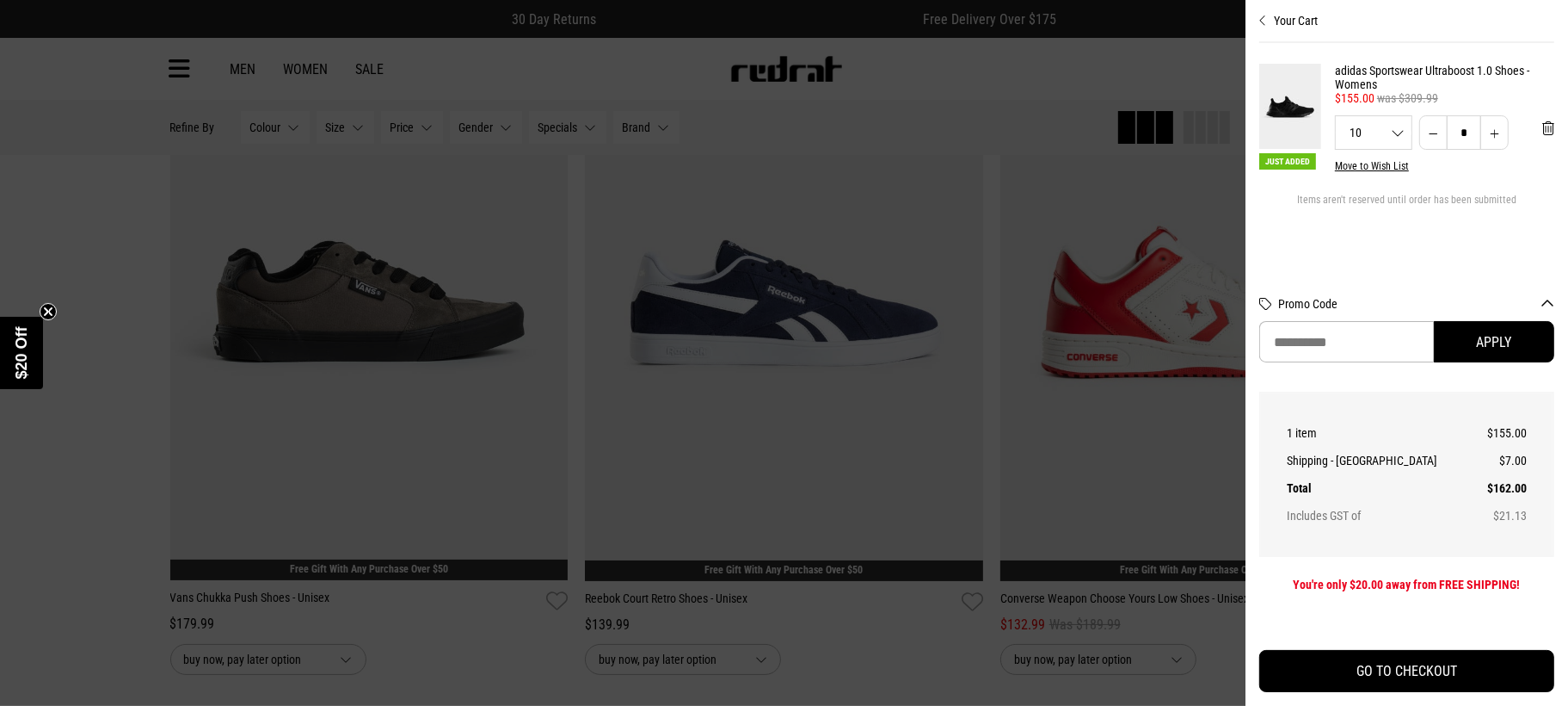
click at [832, 174] on div at bounding box center [784, 353] width 1568 height 706
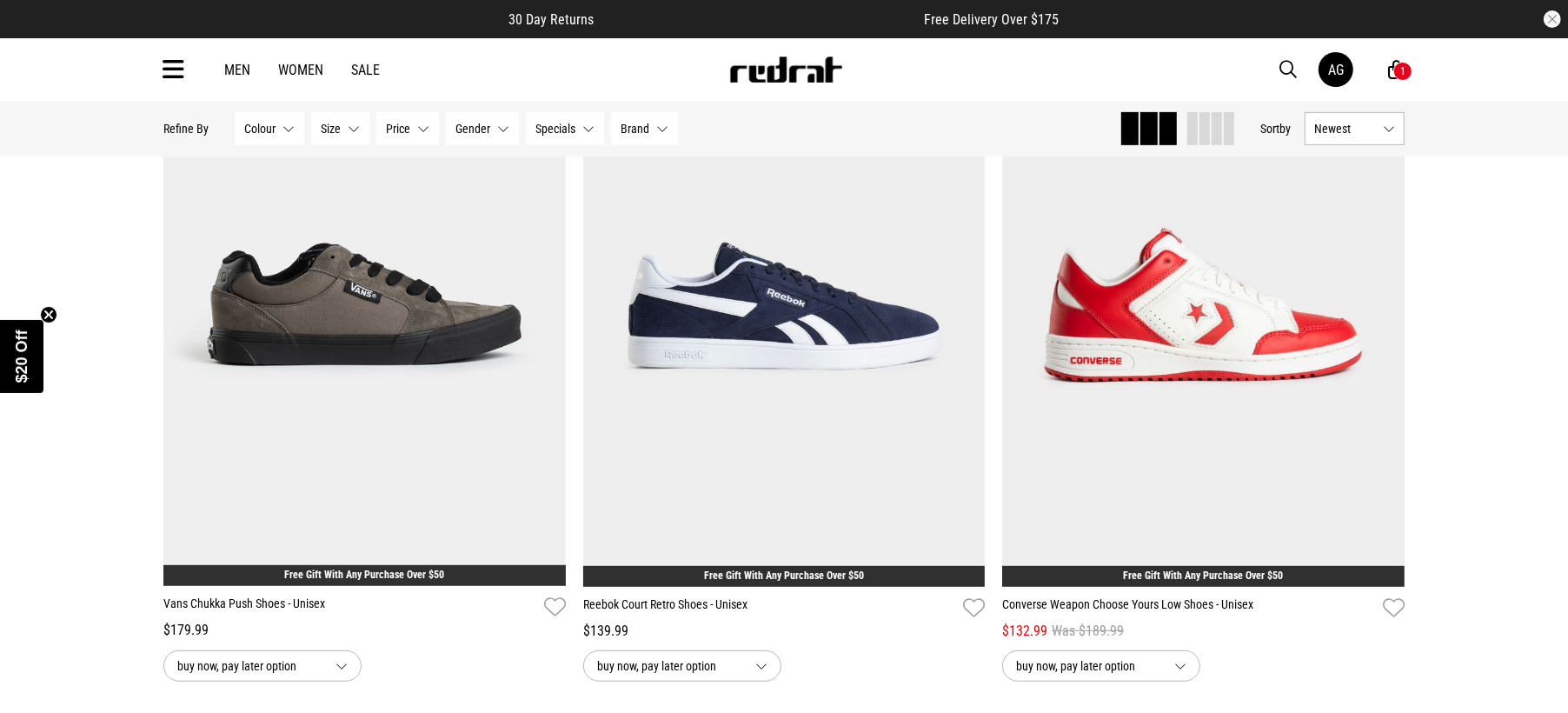
click at [177, 79] on icon at bounding box center [173, 70] width 22 height 29
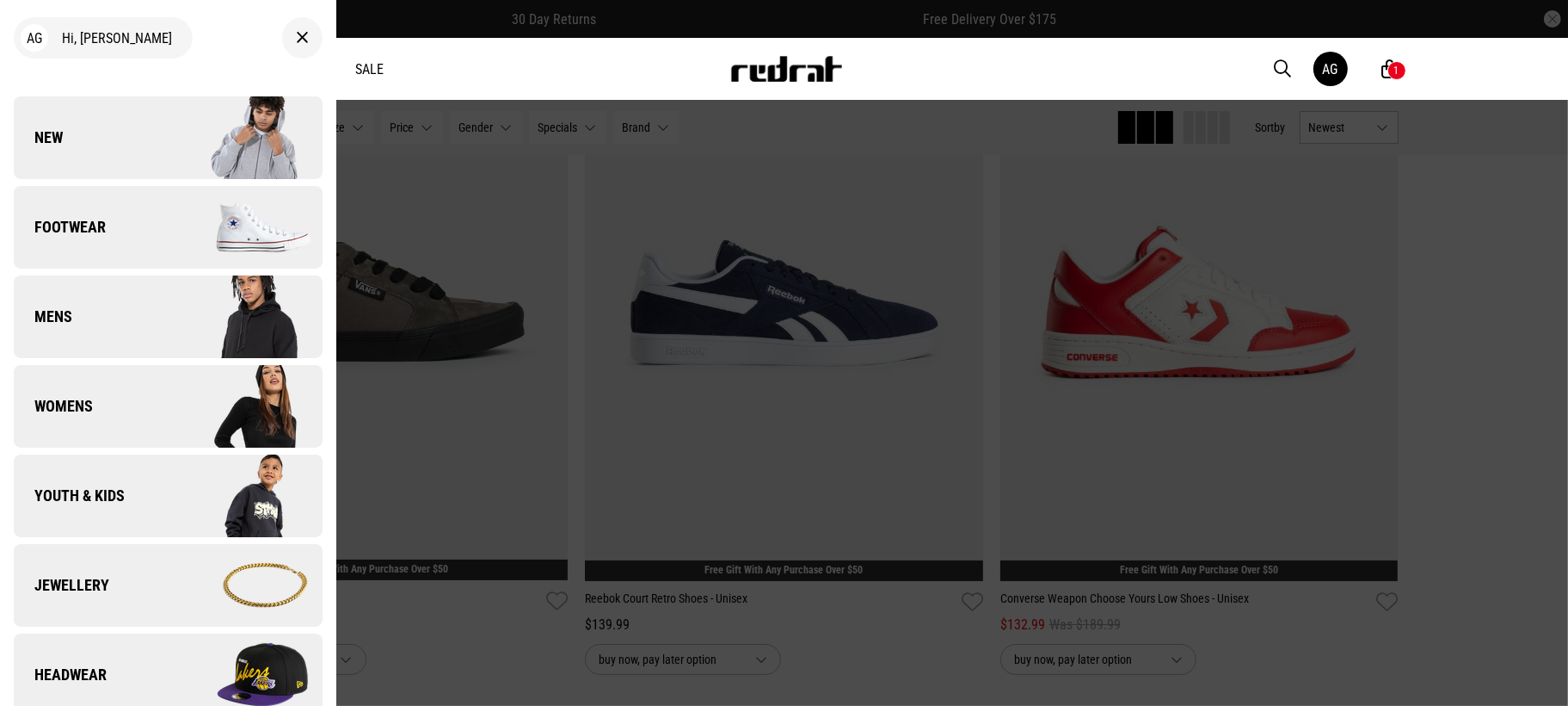
click at [86, 411] on span "Womens" at bounding box center [53, 407] width 79 height 21
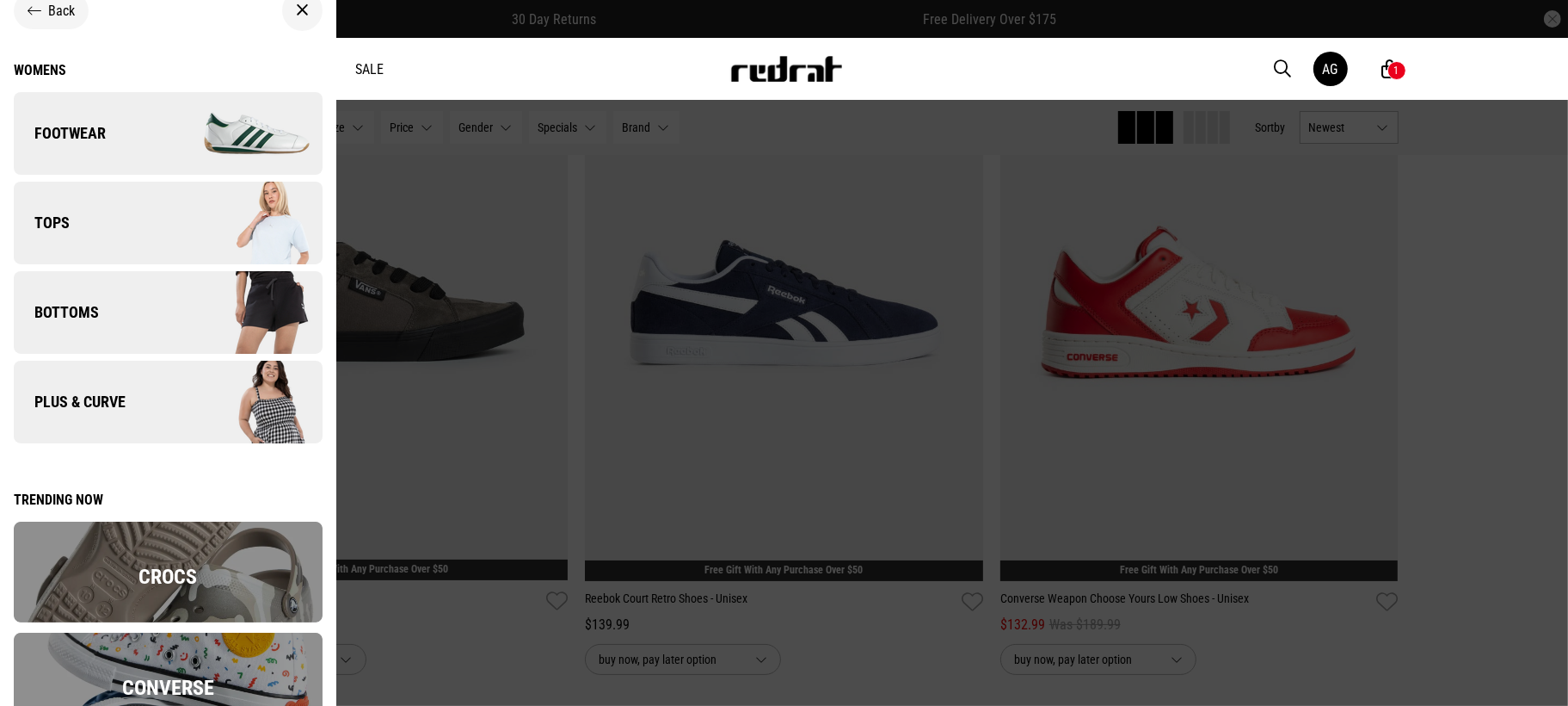
scroll to position [0, 0]
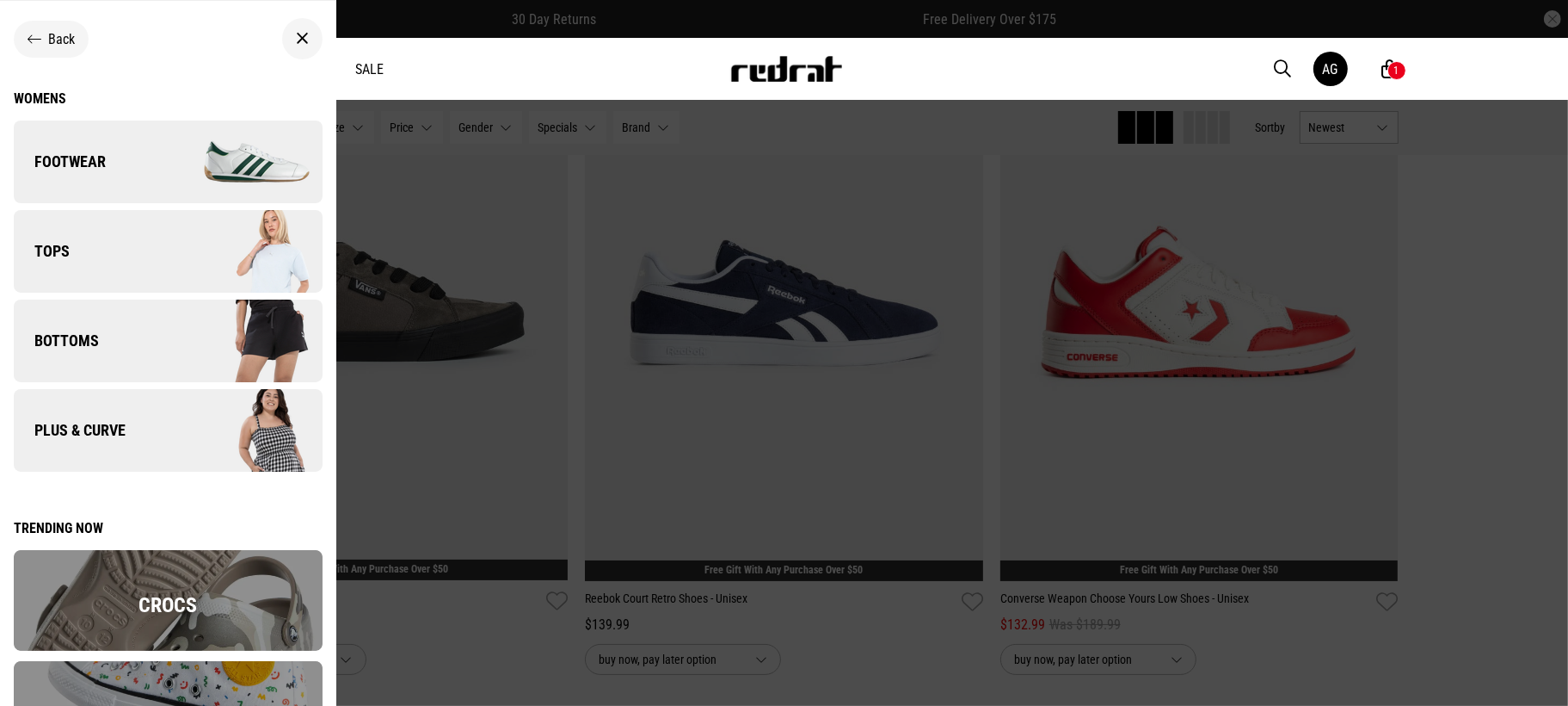
click at [41, 35] on div "Back" at bounding box center [51, 39] width 47 height 16
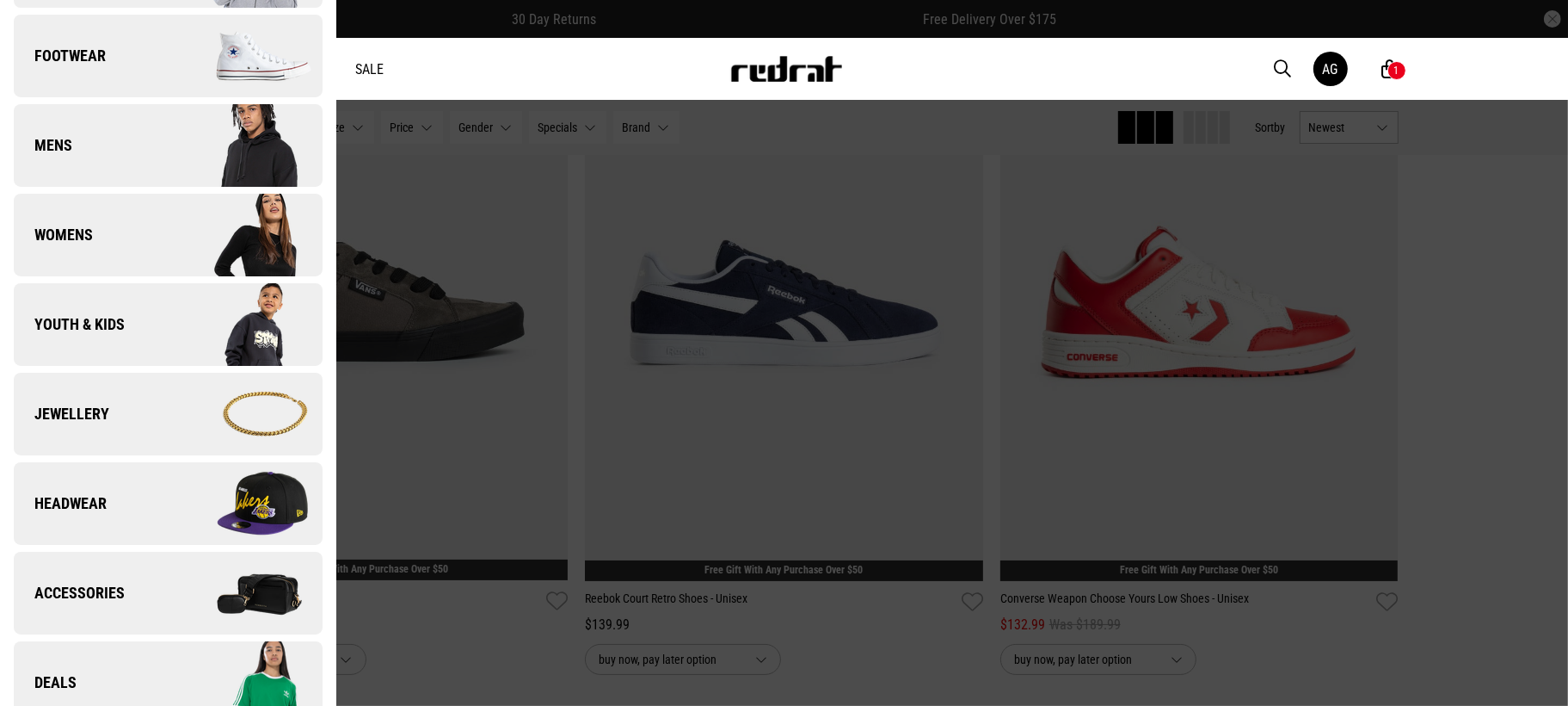
scroll to position [430, 0]
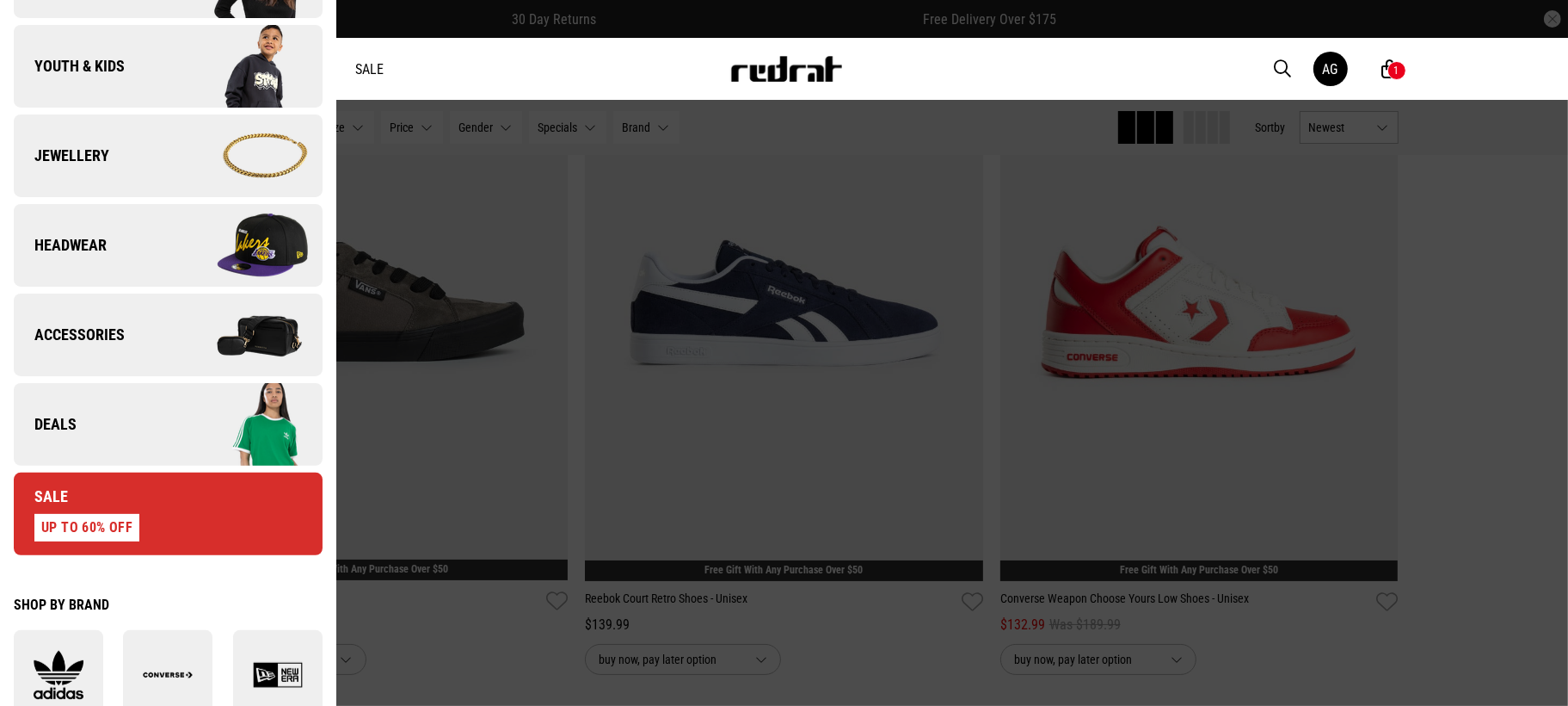
click at [91, 325] on span "Accessories" at bounding box center [69, 335] width 111 height 21
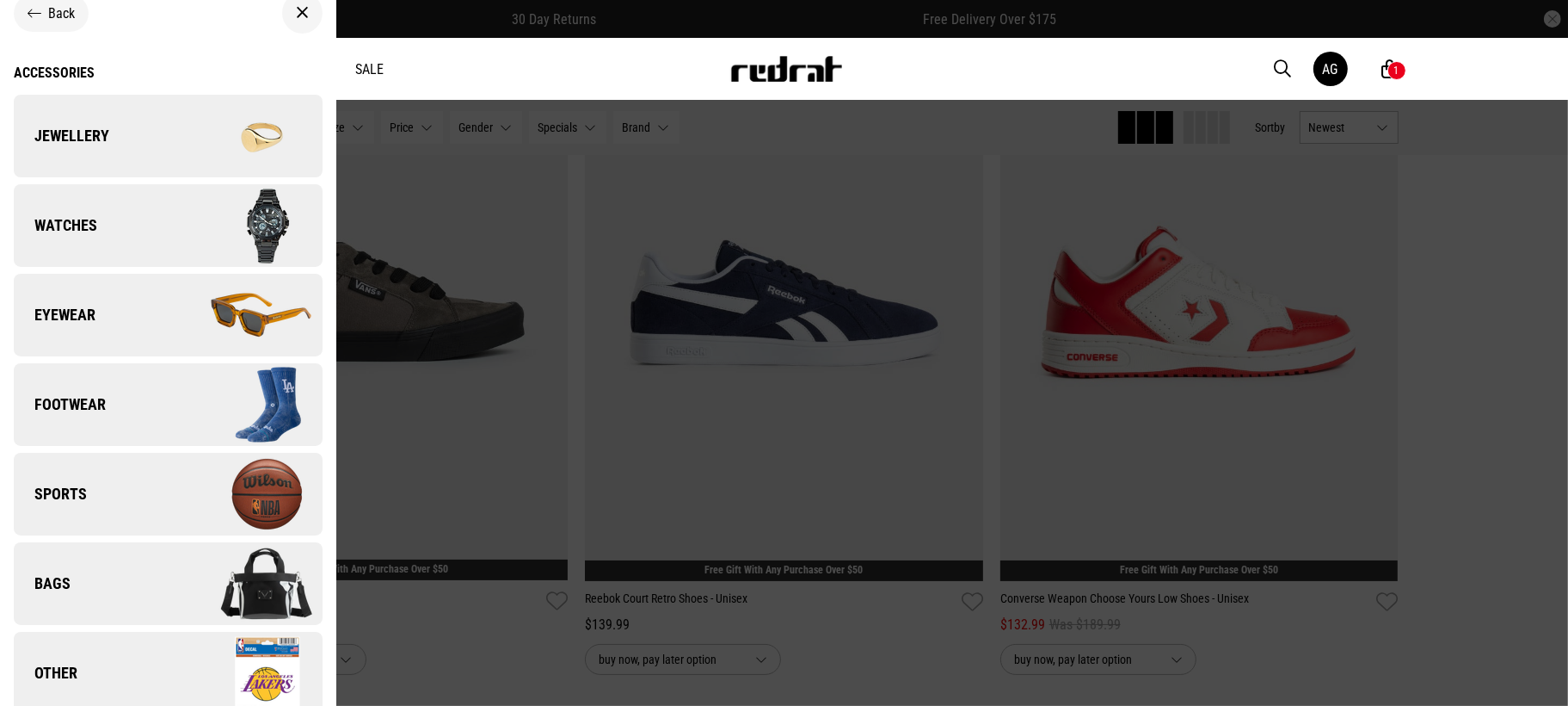
scroll to position [41, 0]
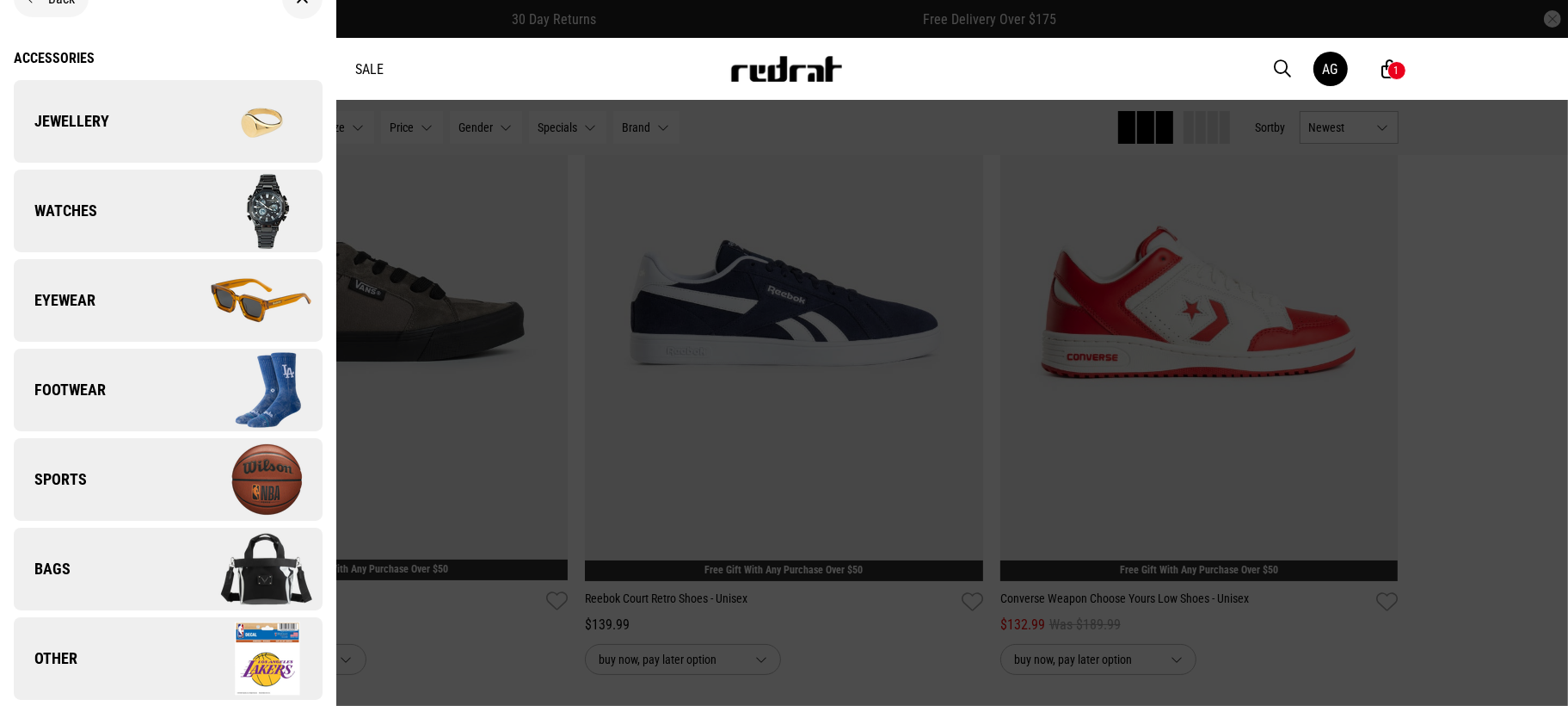
click at [245, 372] on img at bounding box center [244, 390] width 154 height 86
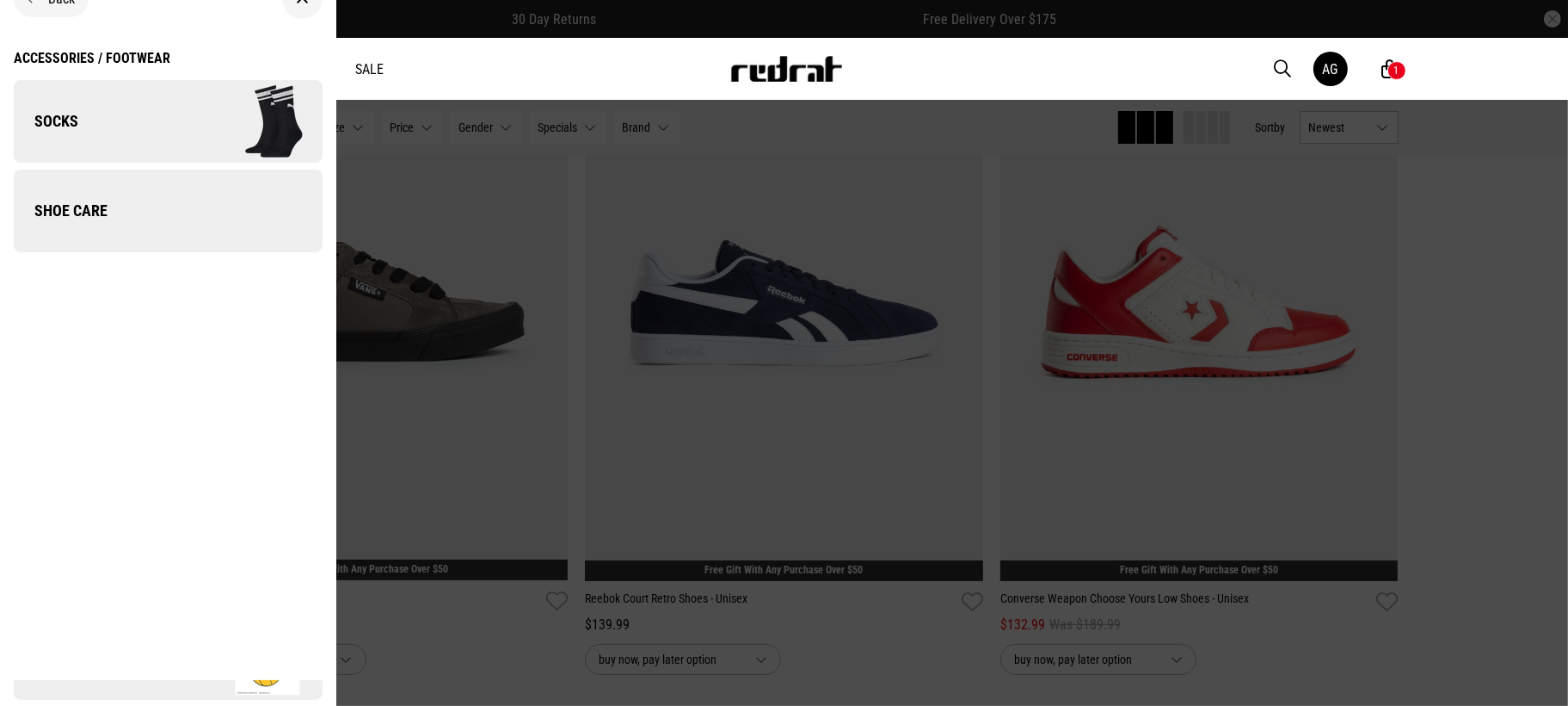
click at [86, 139] on link "Socks" at bounding box center [168, 122] width 309 height 83
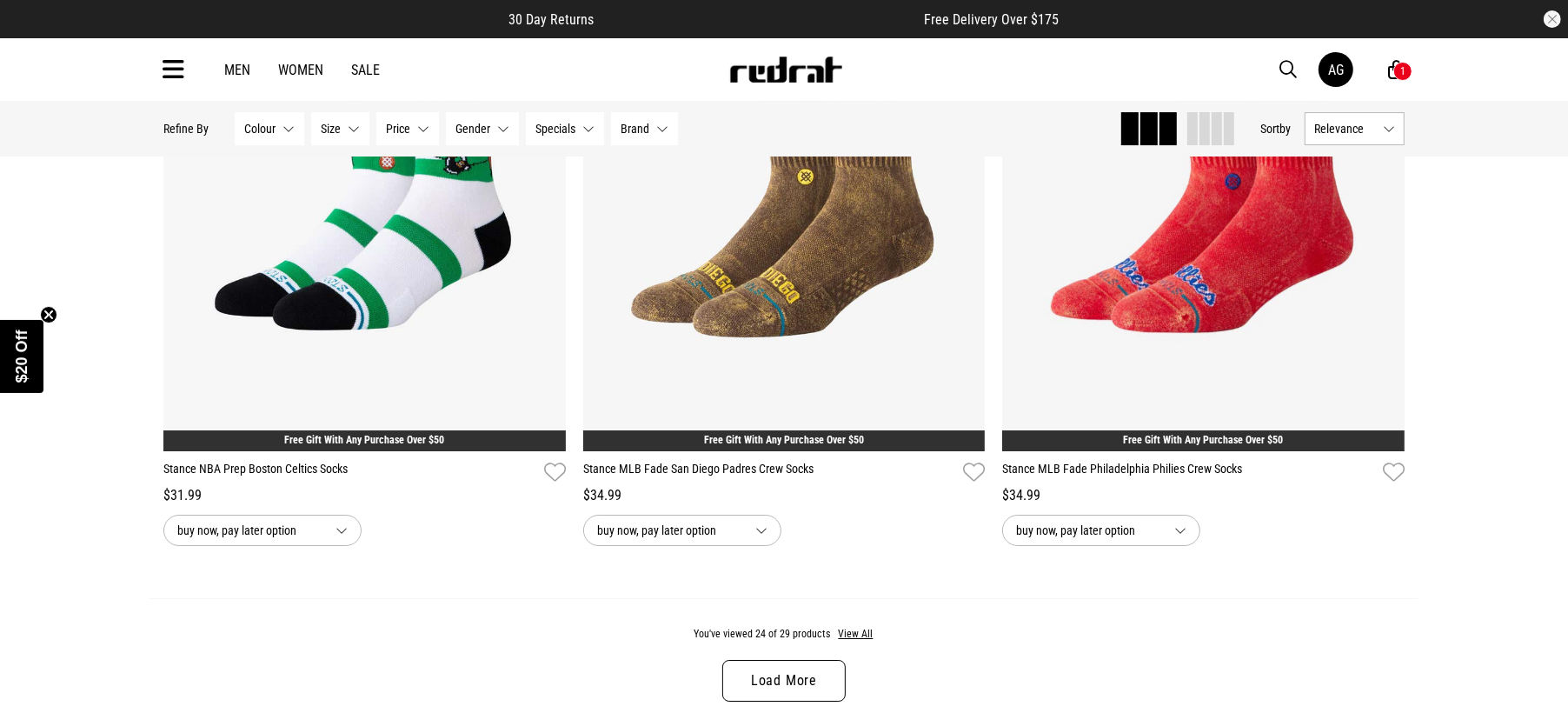
scroll to position [5650, 0]
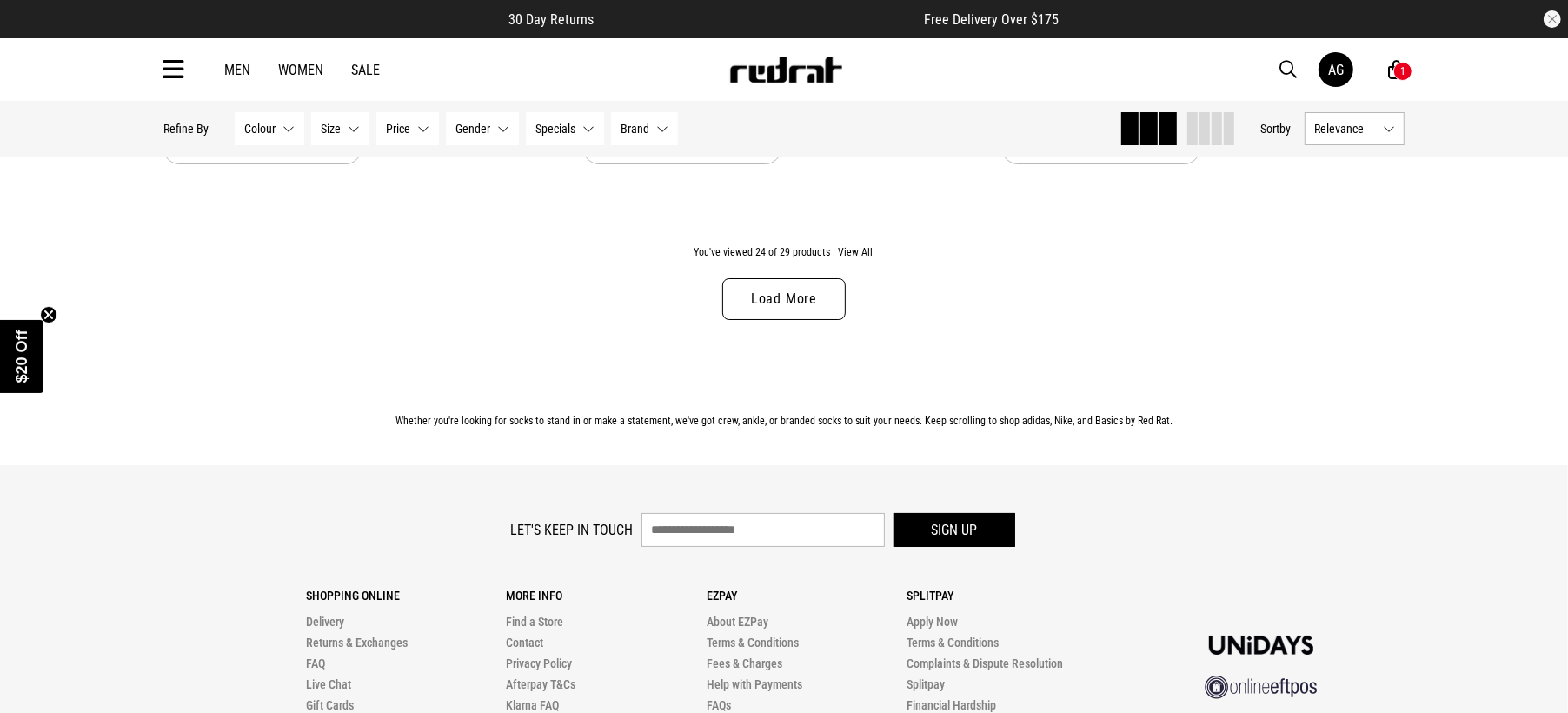
click at [805, 305] on link "Load More" at bounding box center [784, 299] width 124 height 42
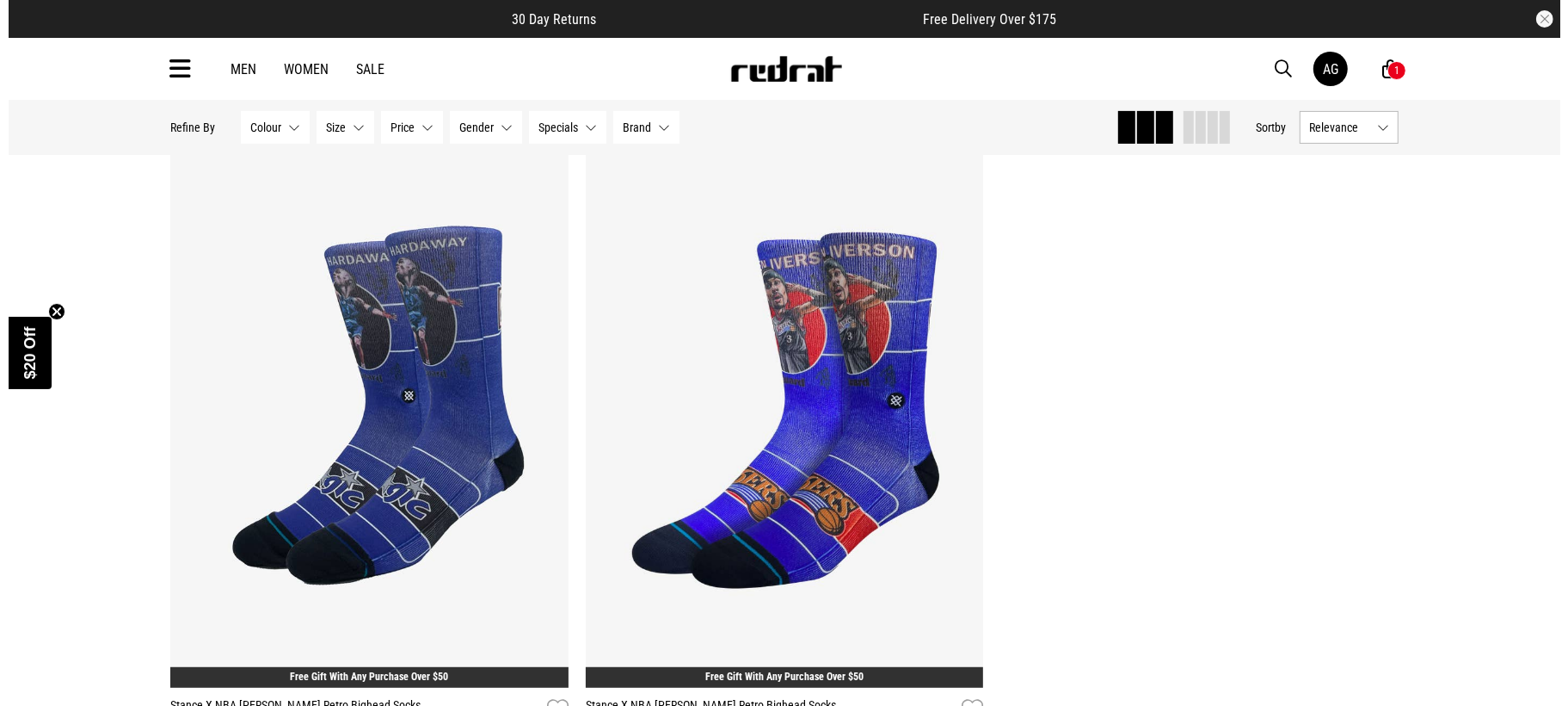
scroll to position [7148, 0]
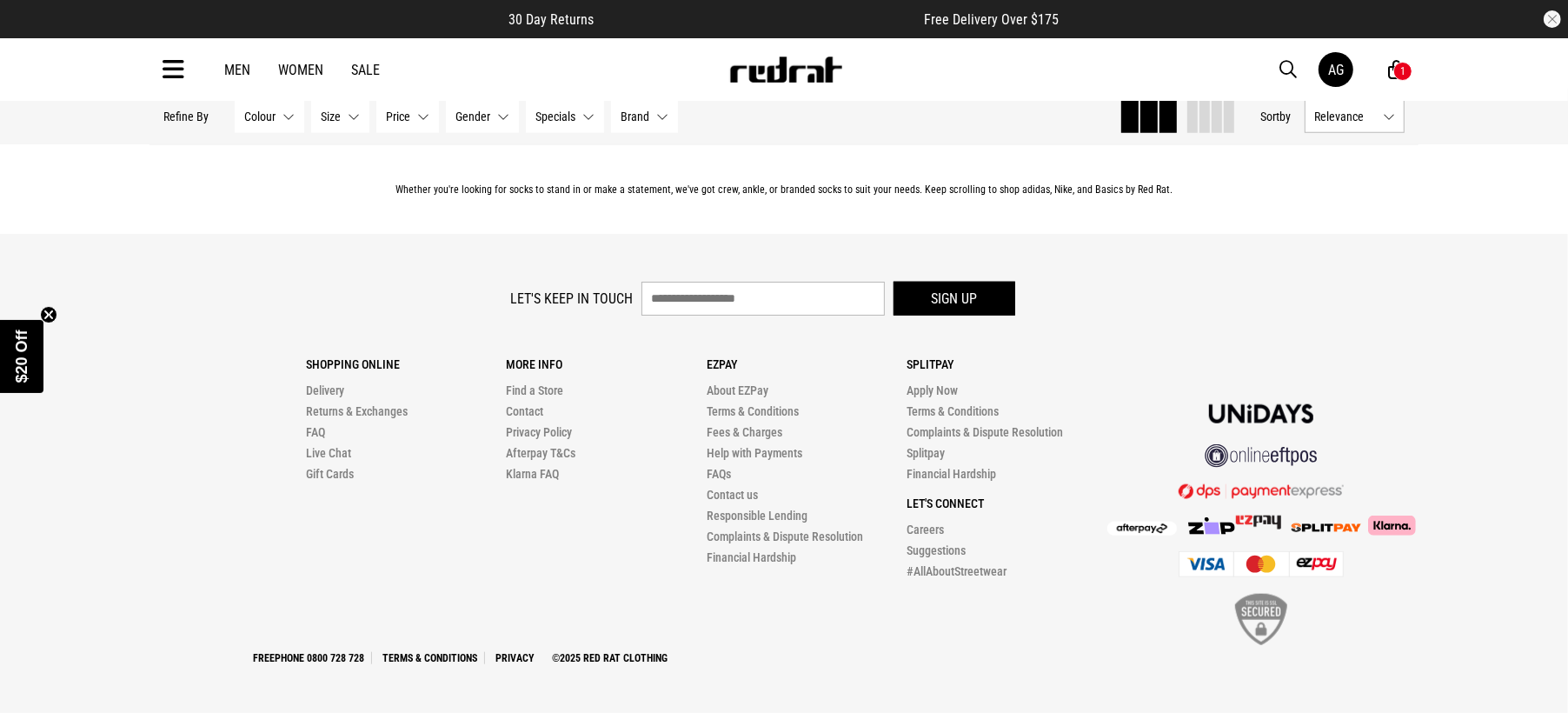
click at [179, 70] on icon at bounding box center [173, 70] width 22 height 29
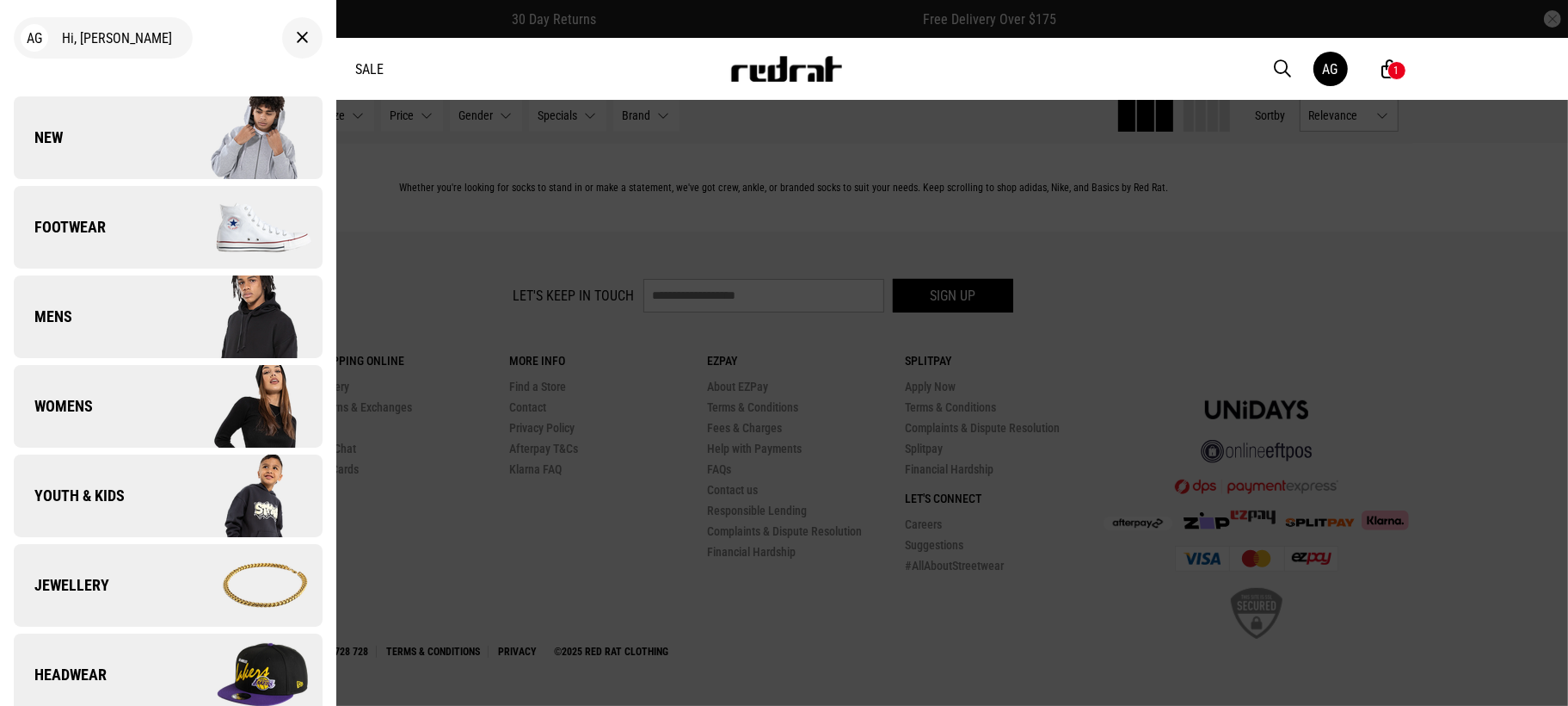
scroll to position [430, 0]
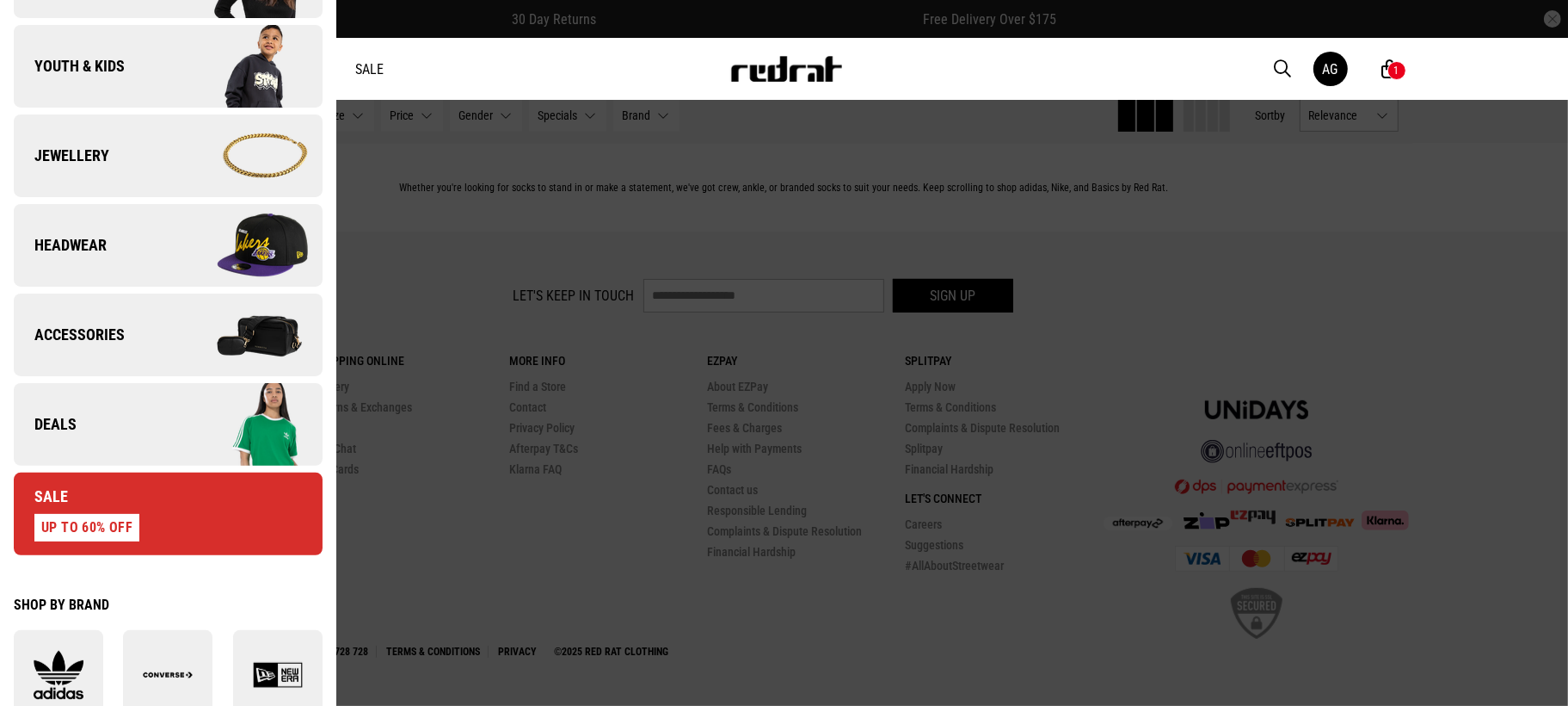
click at [78, 66] on span "Youth & Kids" at bounding box center [69, 66] width 111 height 21
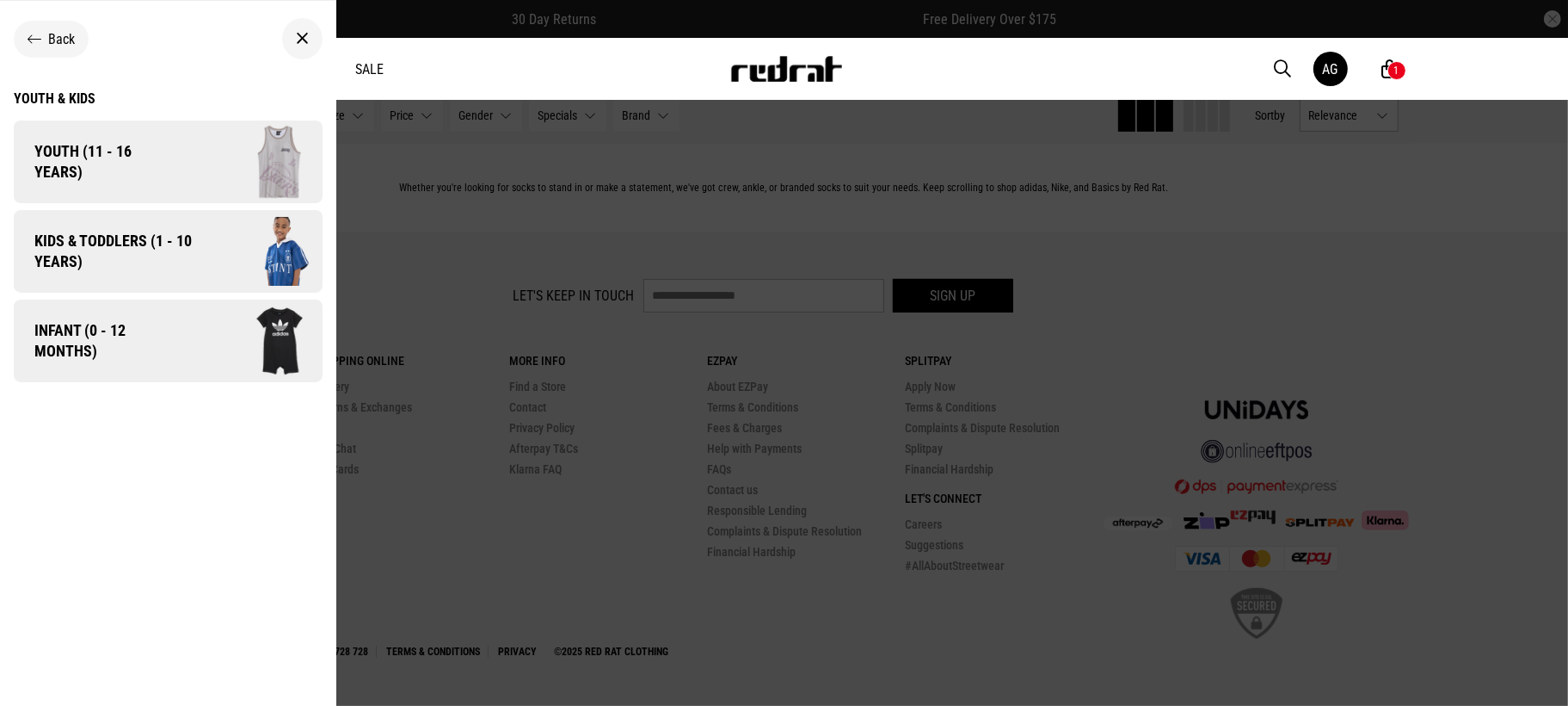
click at [190, 251] on span "Kids & Toddlers (1 - 10 years)" at bounding box center [107, 251] width 186 height 41
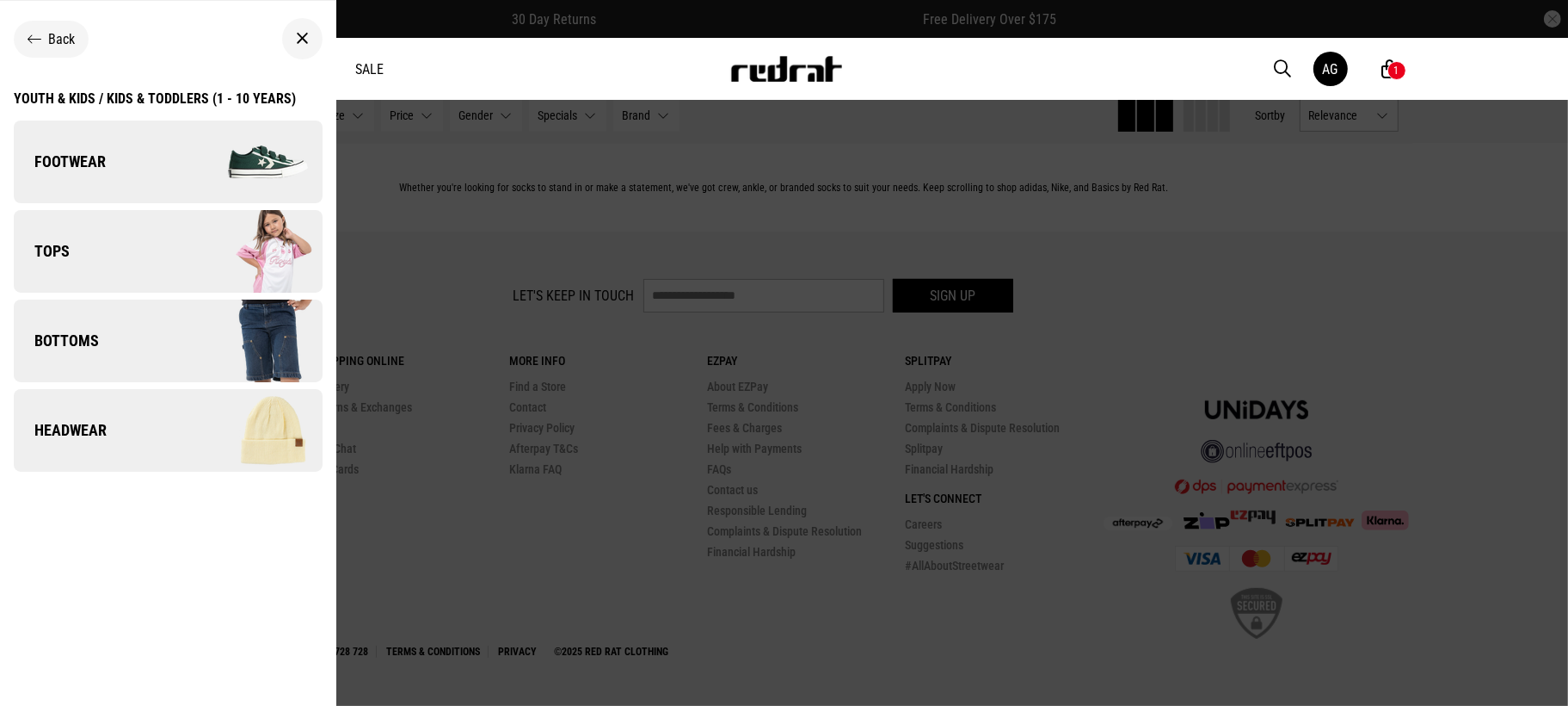
click at [96, 347] on span "Bottoms" at bounding box center [56, 341] width 85 height 21
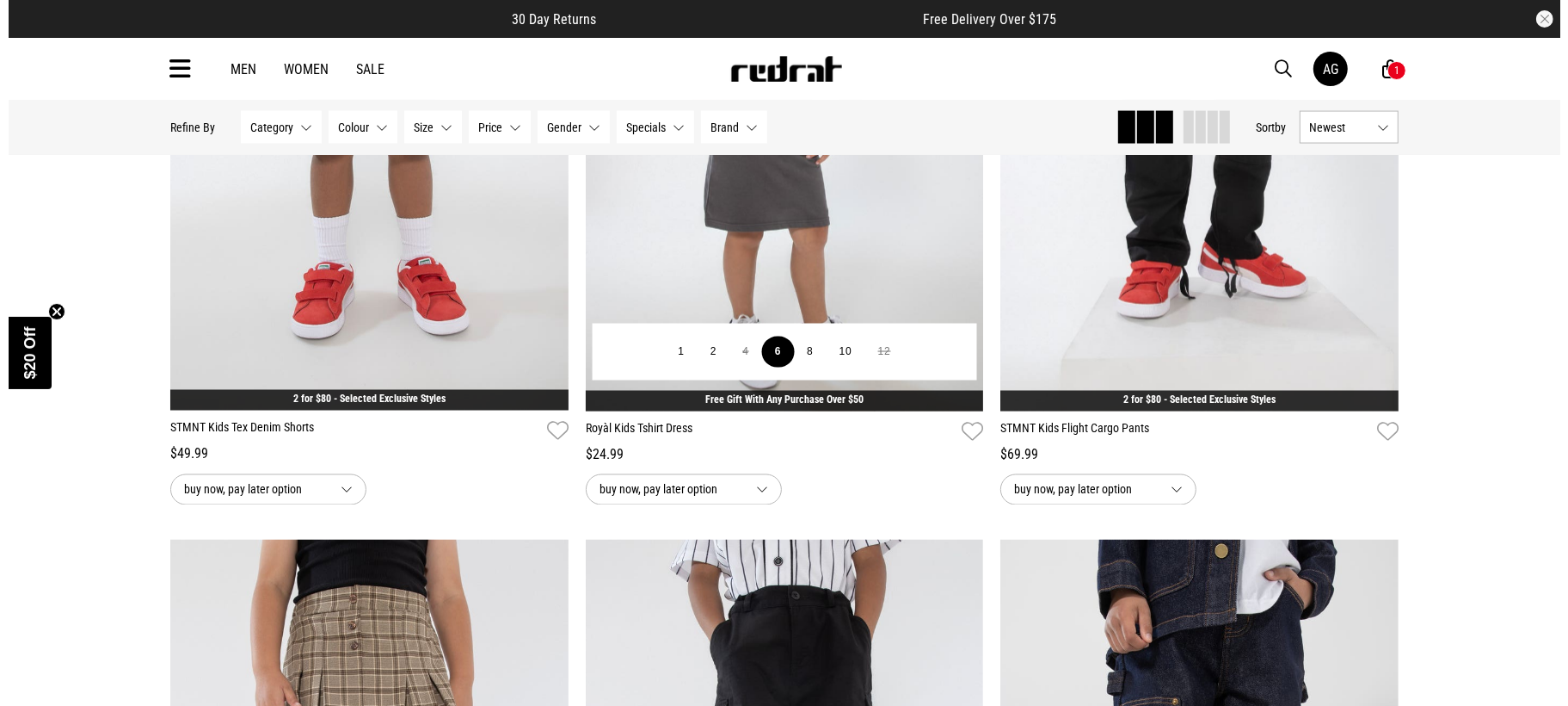
scroll to position [2582, 0]
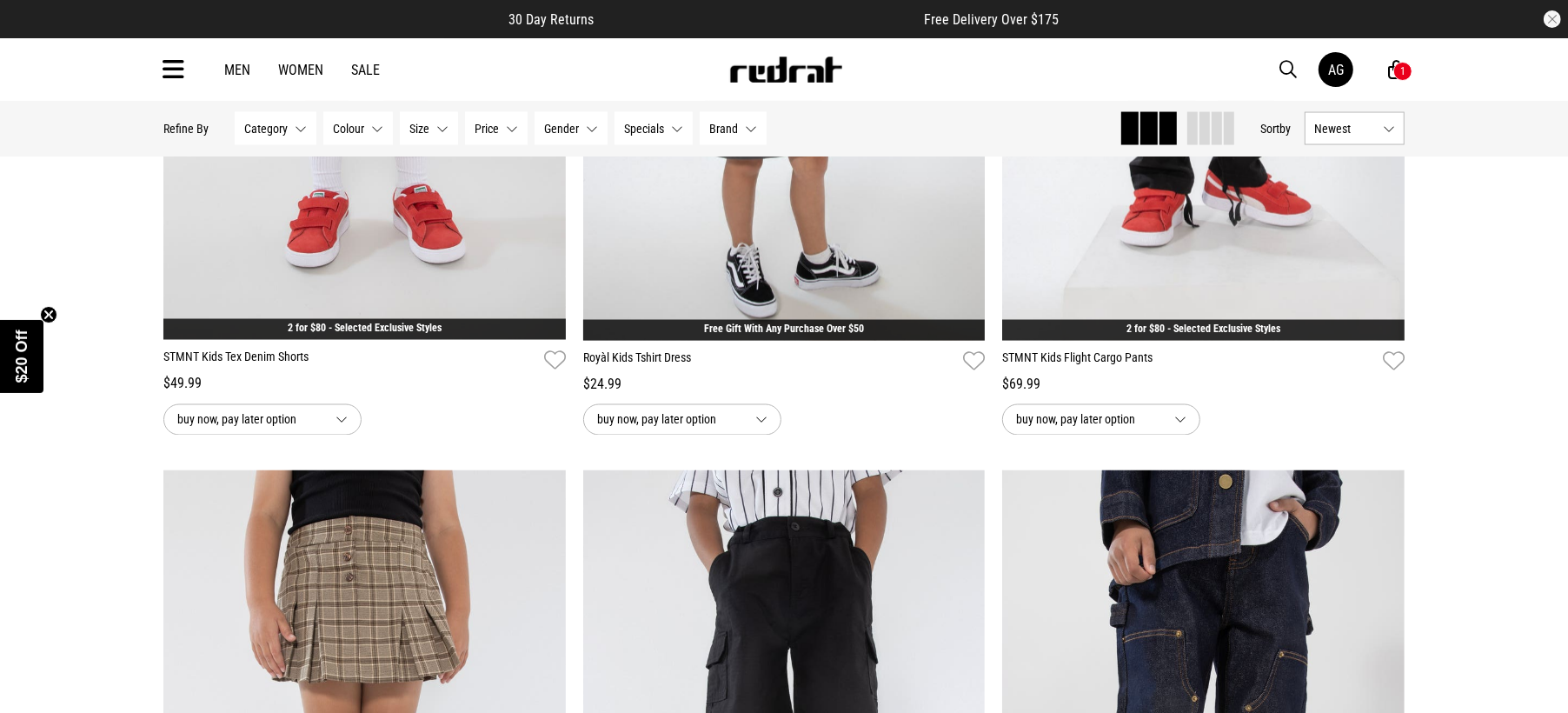
click at [1396, 68] on div "1" at bounding box center [1403, 71] width 19 height 19
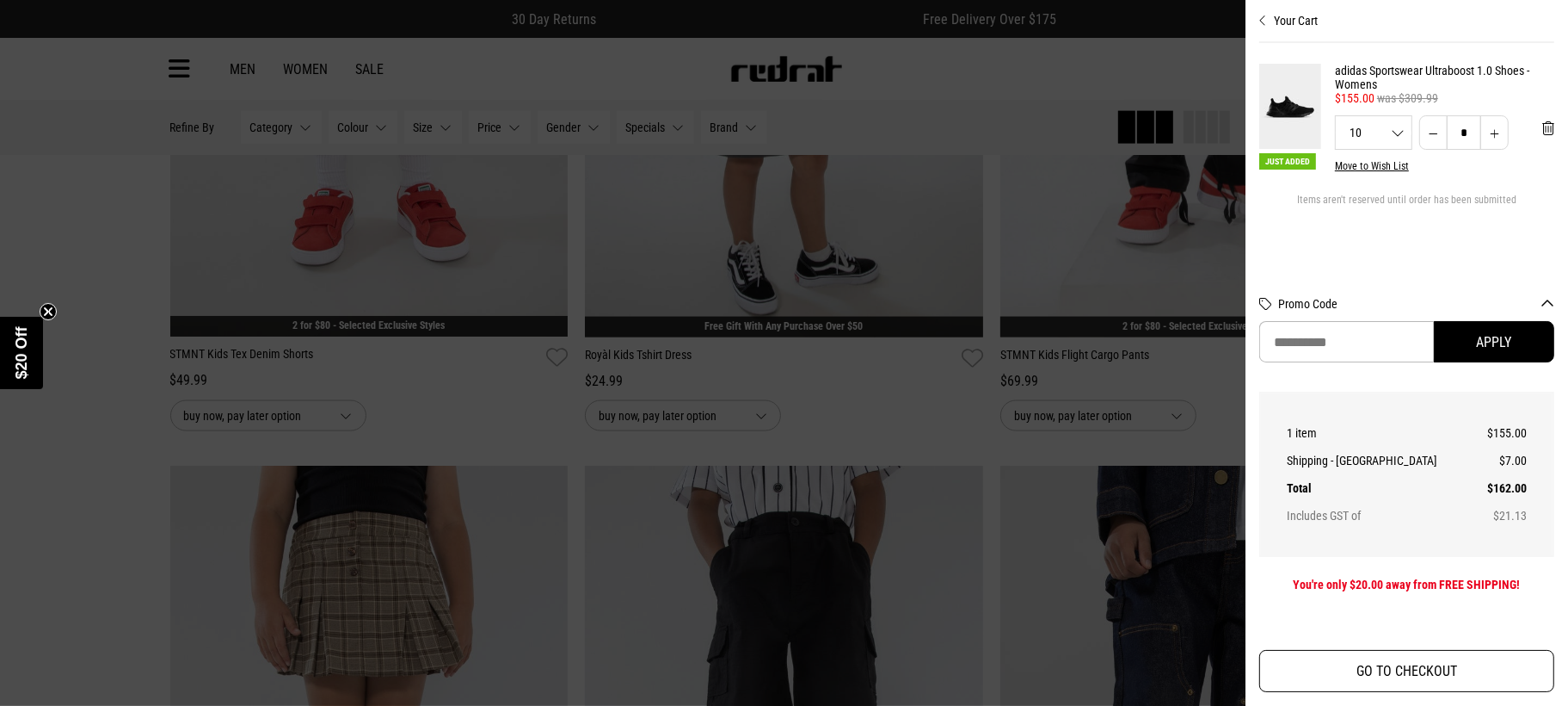
drag, startPoint x: 1362, startPoint y: 671, endPoint x: 1358, endPoint y: 660, distance: 11.7
click at [1364, 671] on button "GO TO CHECKOUT" at bounding box center [1407, 671] width 295 height 42
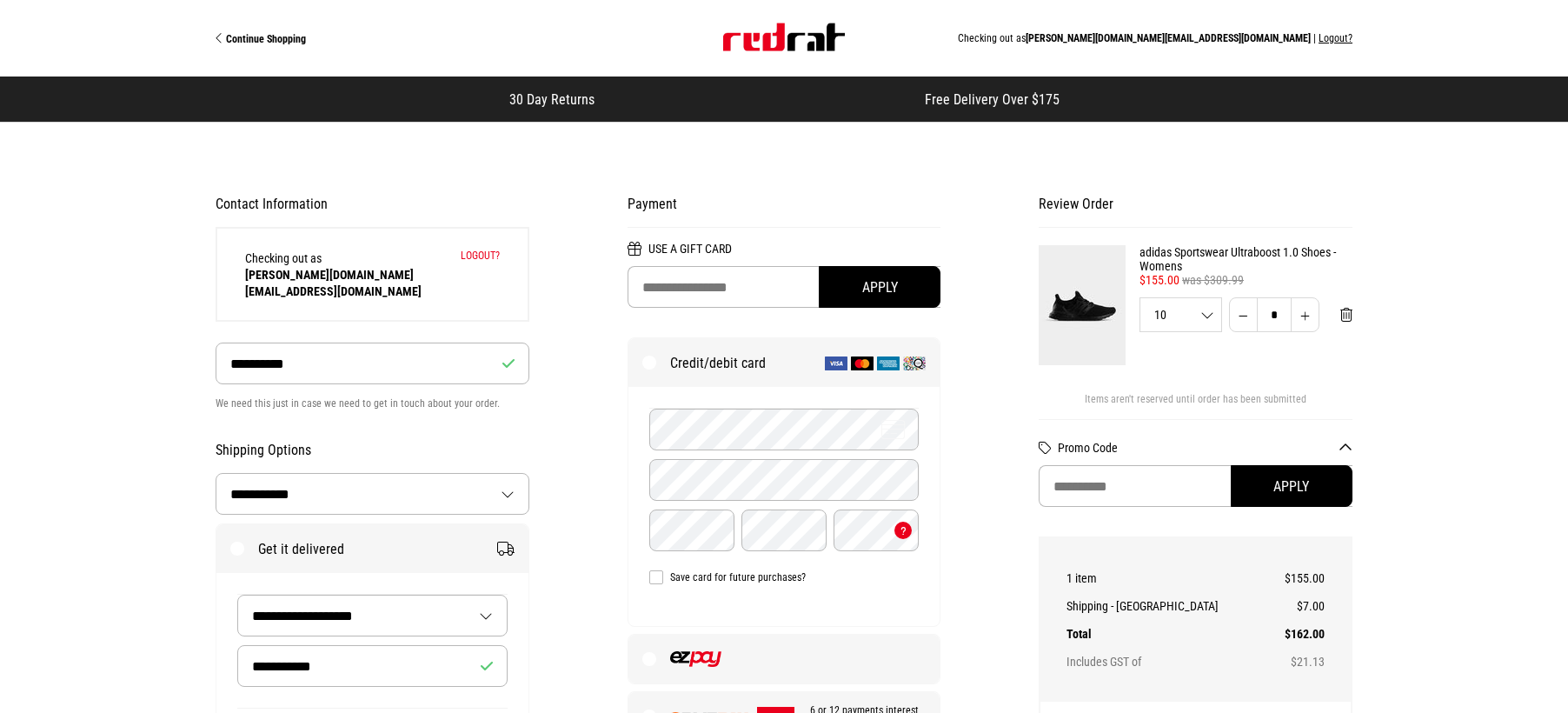
select select "**********"
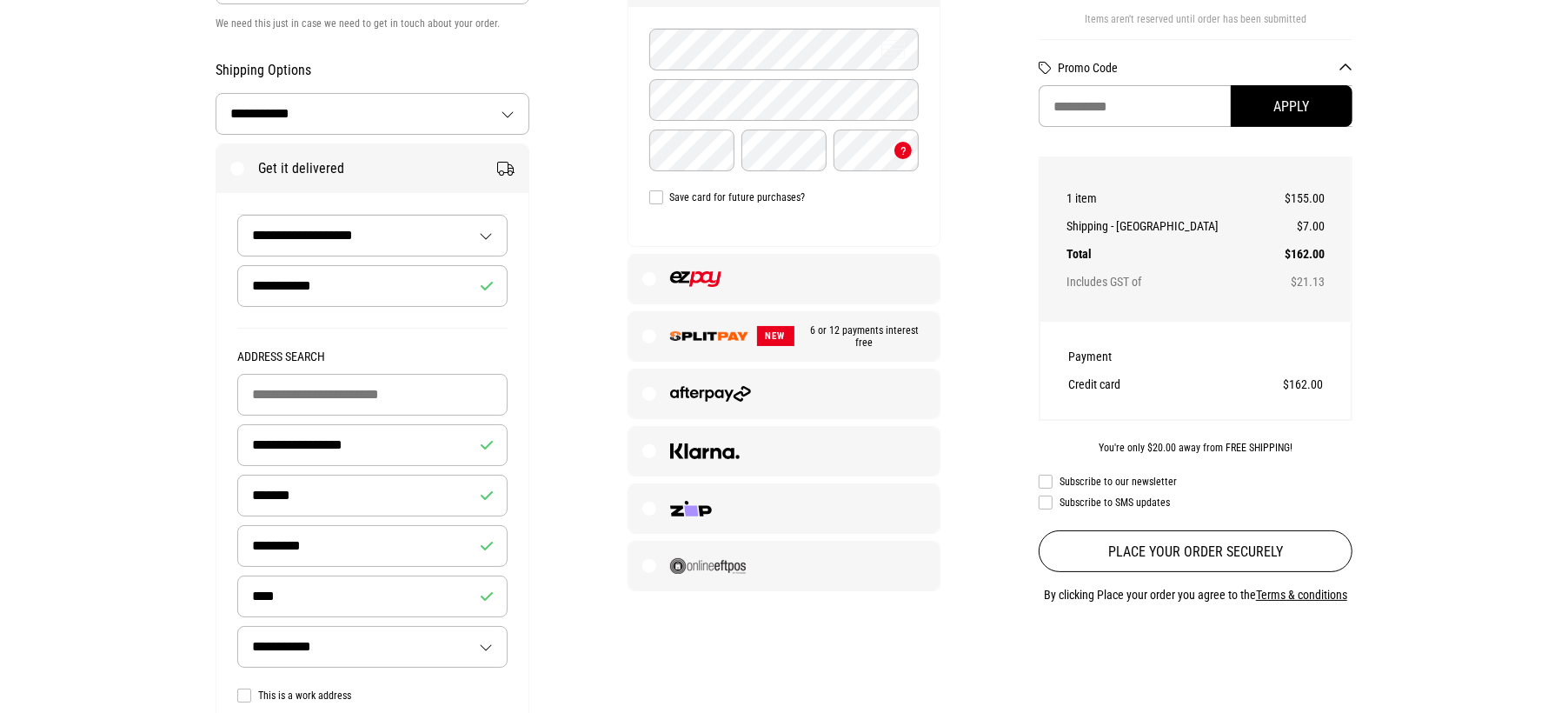
scroll to position [217, 0]
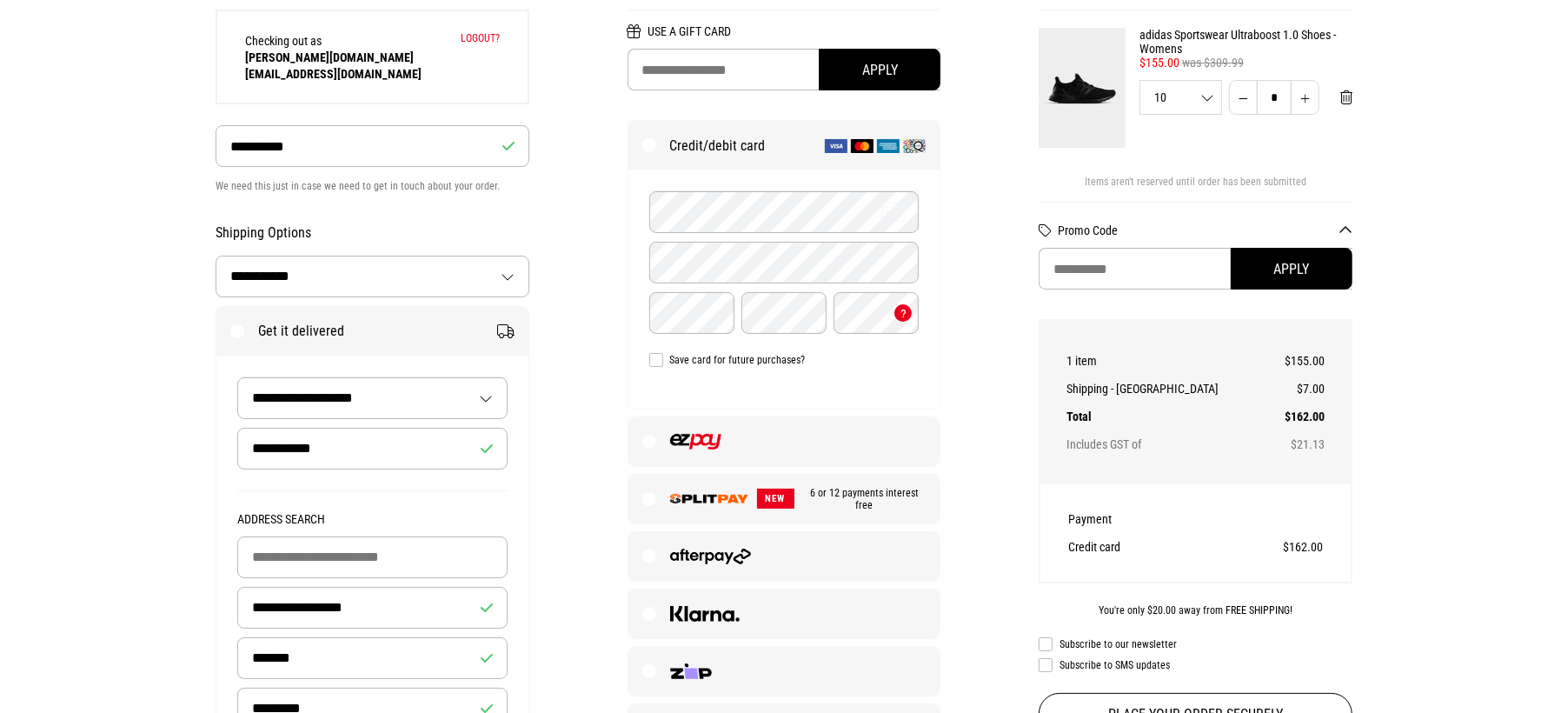
click at [730, 445] on label at bounding box center [784, 442] width 312 height 49
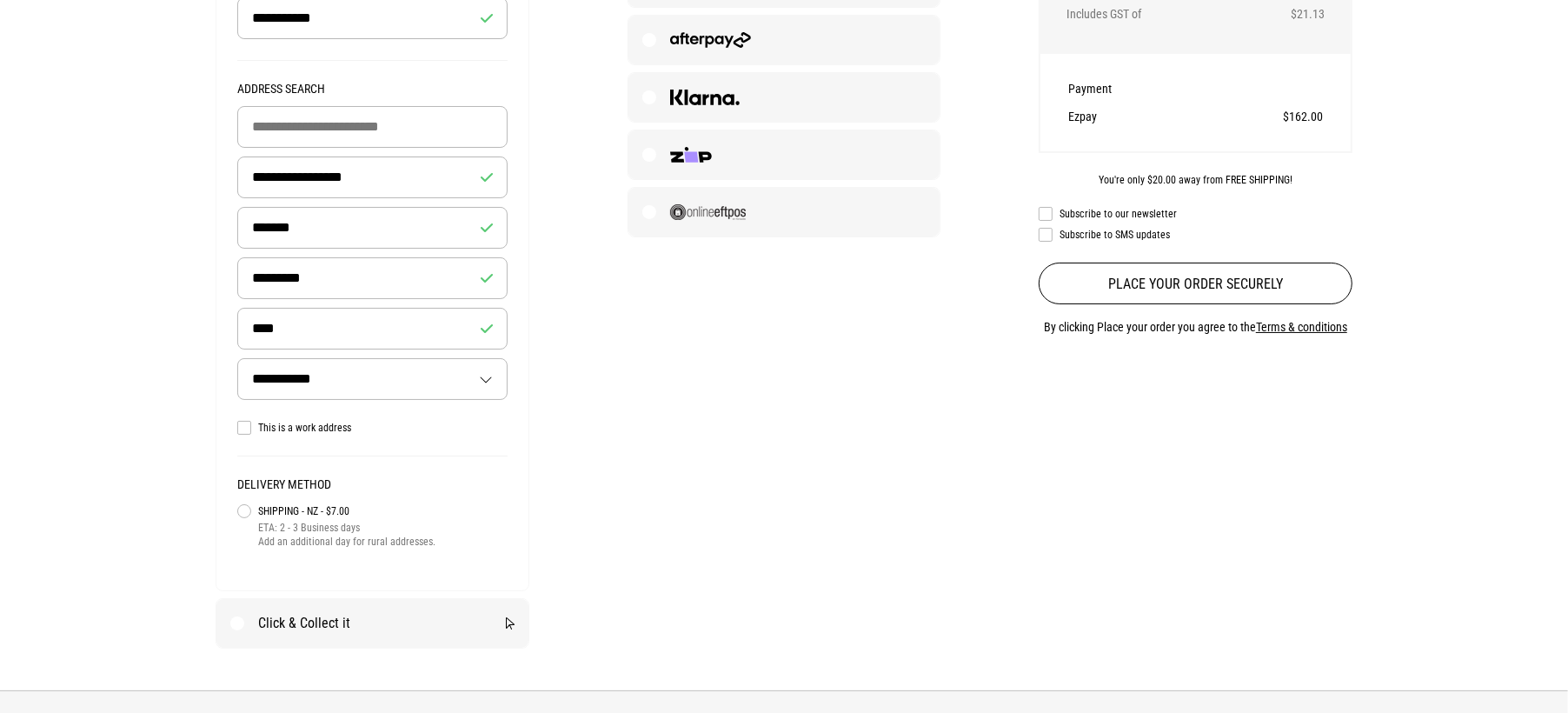
scroll to position [652, 0]
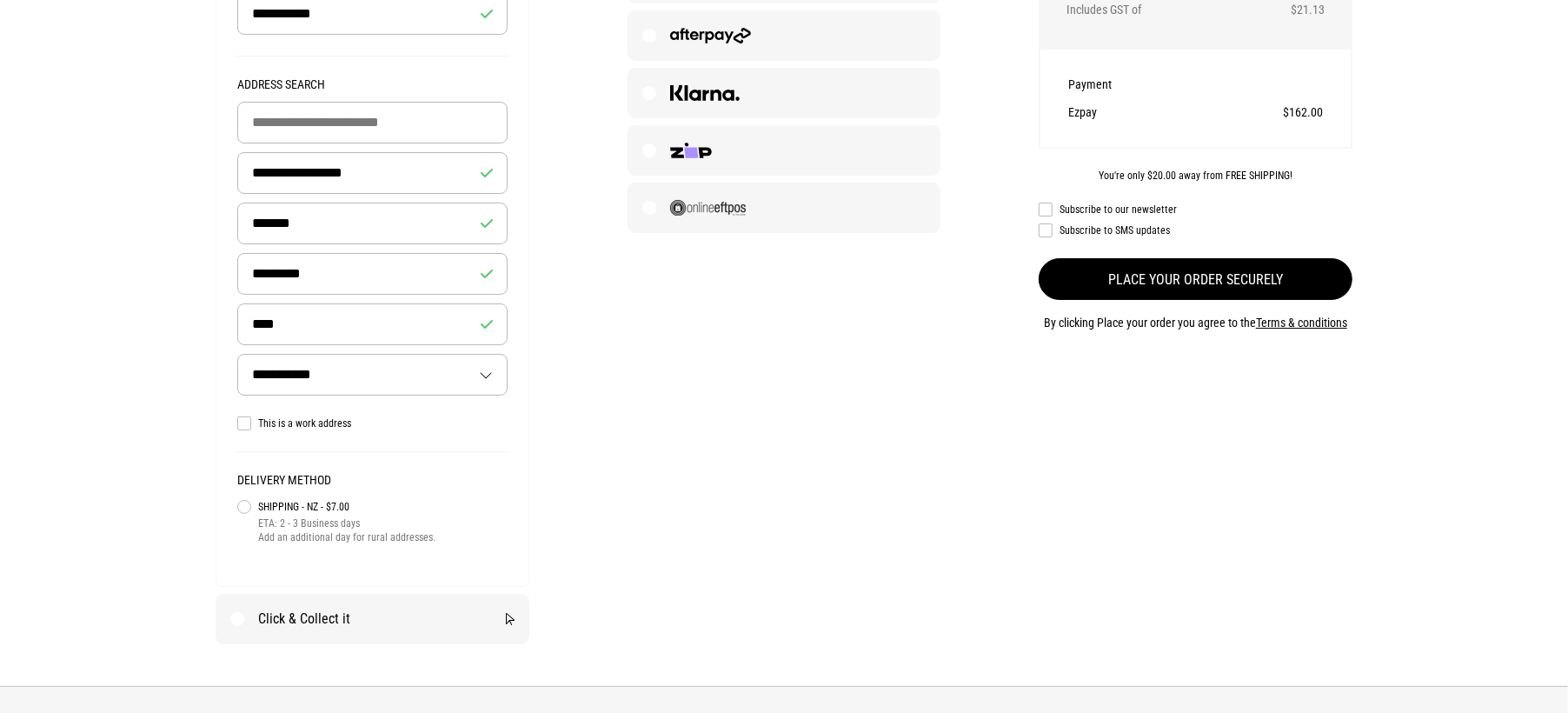
click at [1152, 297] on button "Place your order securely" at bounding box center [1196, 279] width 314 height 42
